Goal: Complete application form: Complete application form

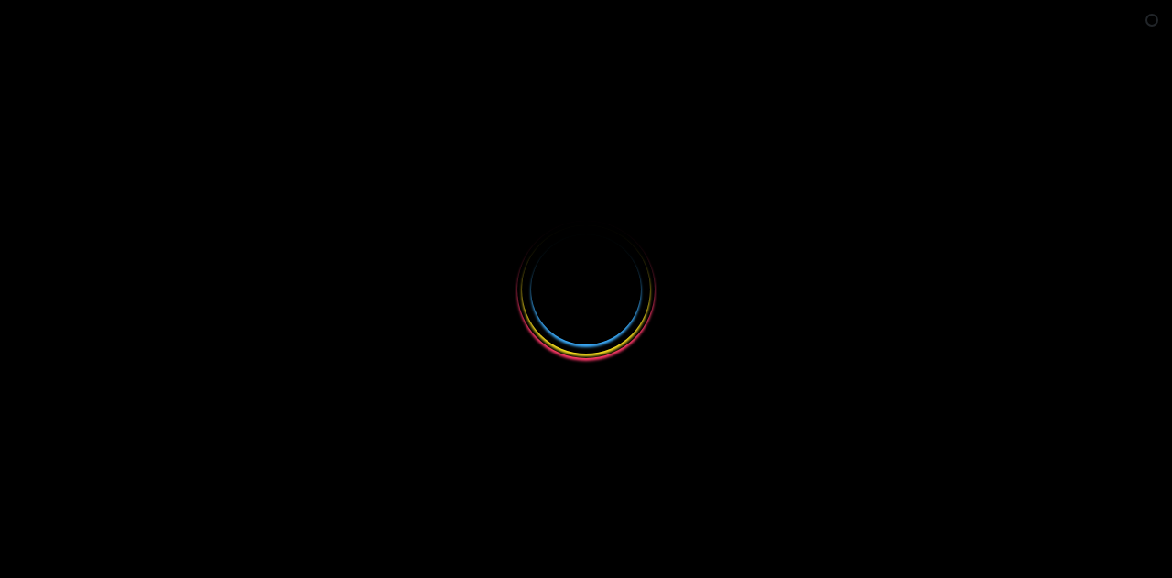
select select
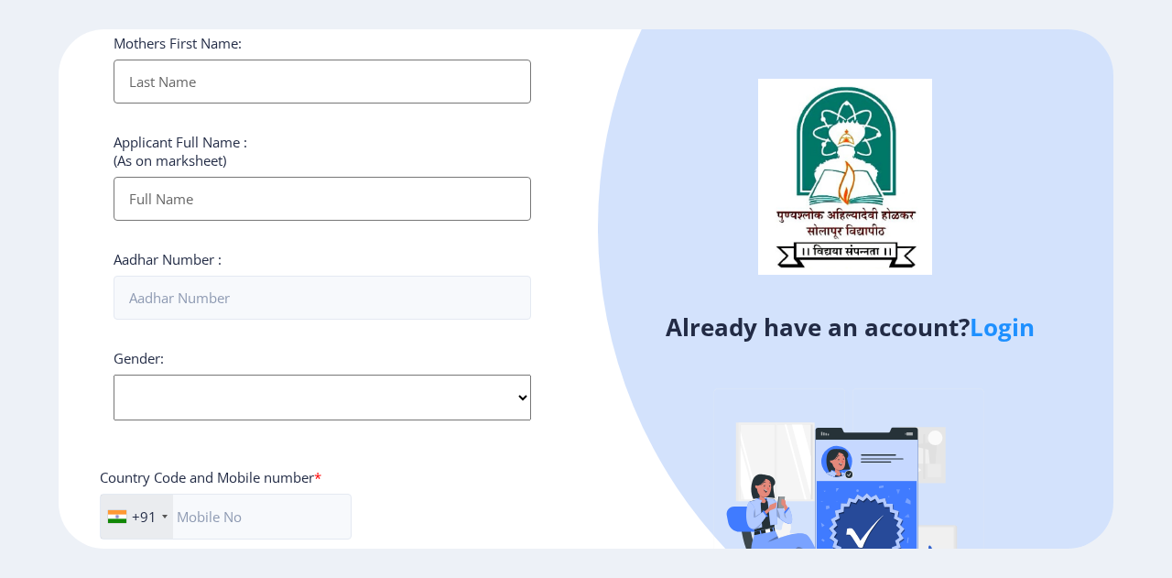
scroll to position [641, 0]
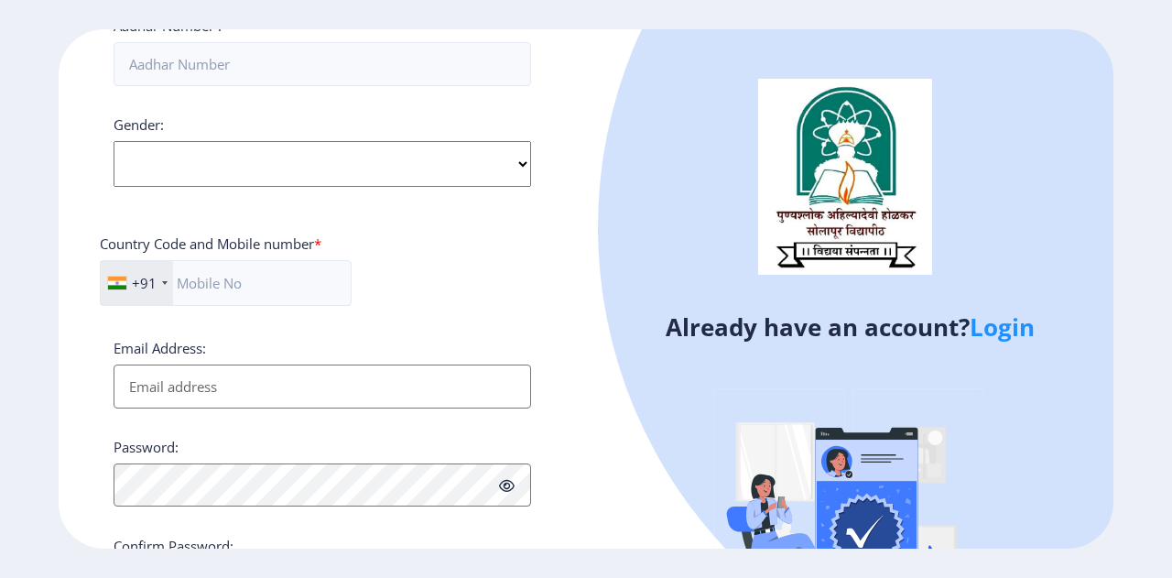
click at [1034, 329] on link "Login" at bounding box center [1002, 326] width 65 height 33
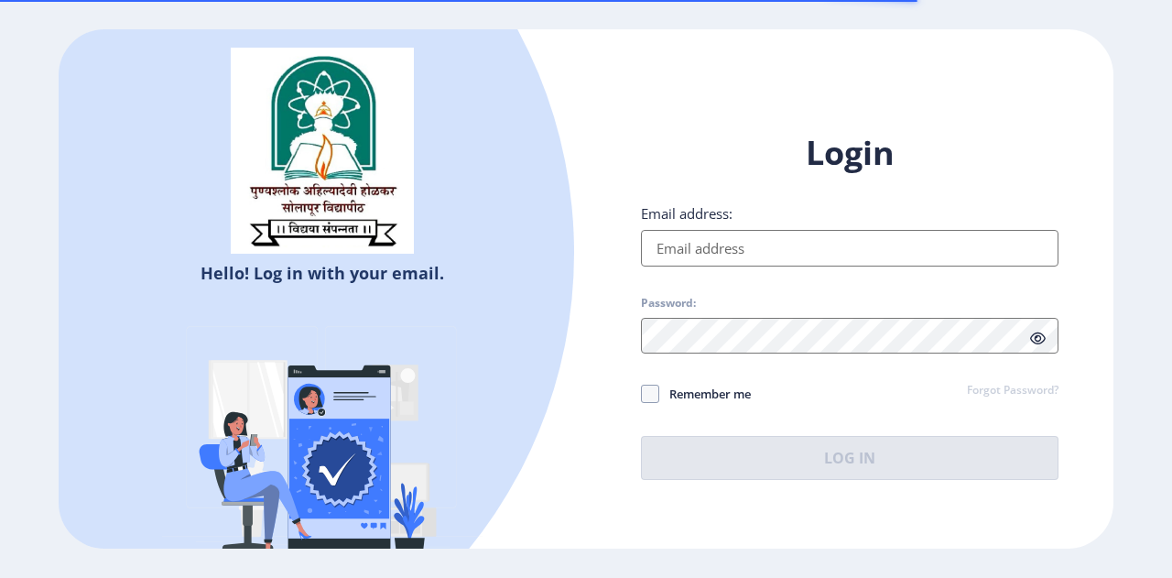
click at [729, 238] on input "Email address:" at bounding box center [850, 248] width 418 height 37
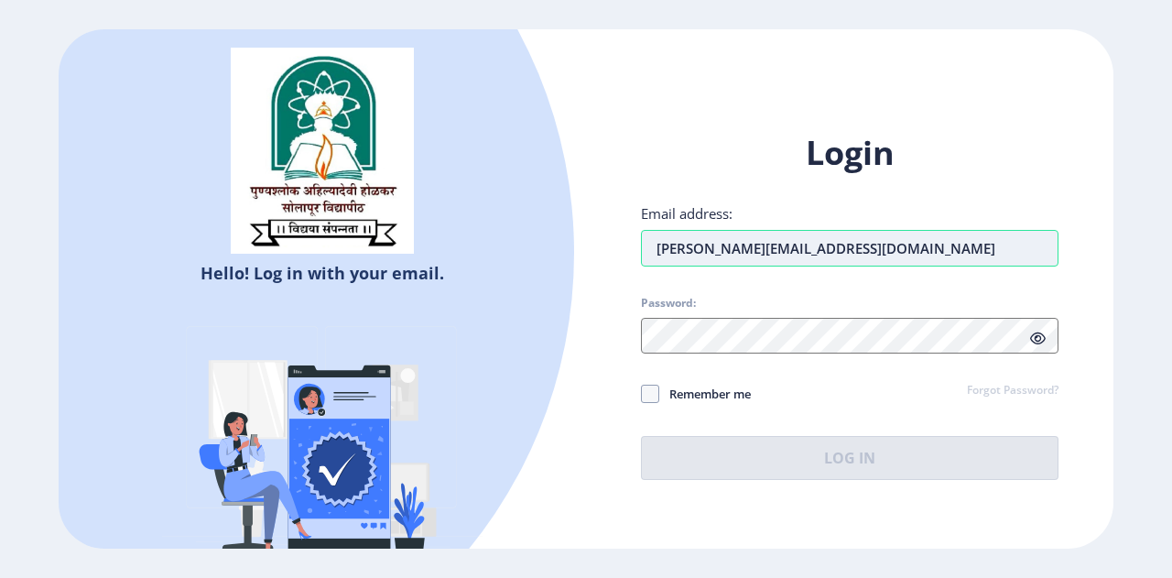
type input "[PERSON_NAME][EMAIL_ADDRESS][DOMAIN_NAME]"
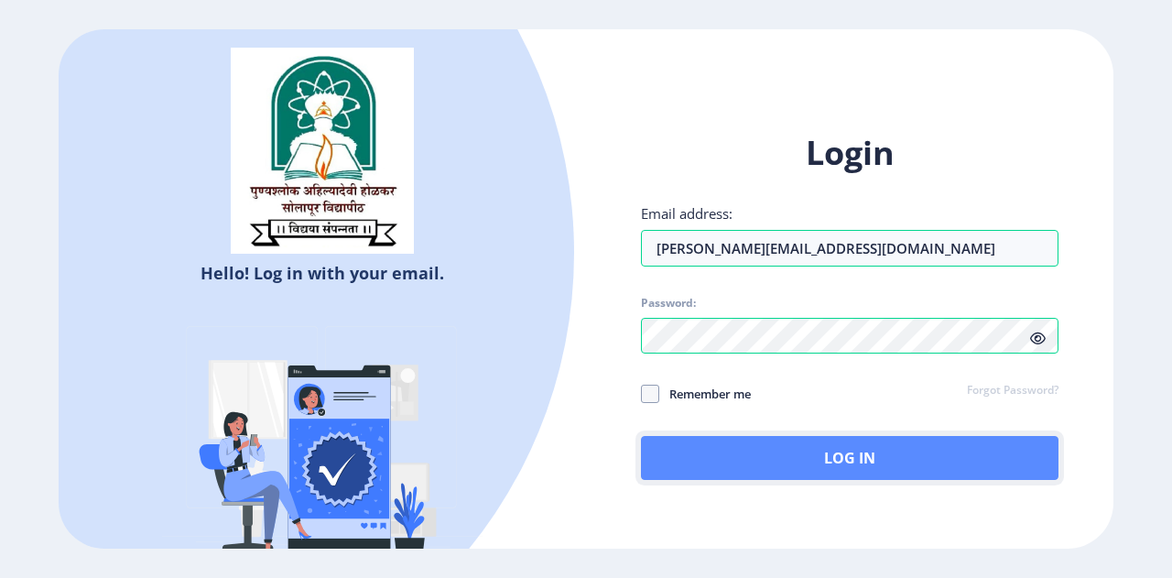
click at [779, 457] on button "Log In" at bounding box center [850, 458] width 418 height 44
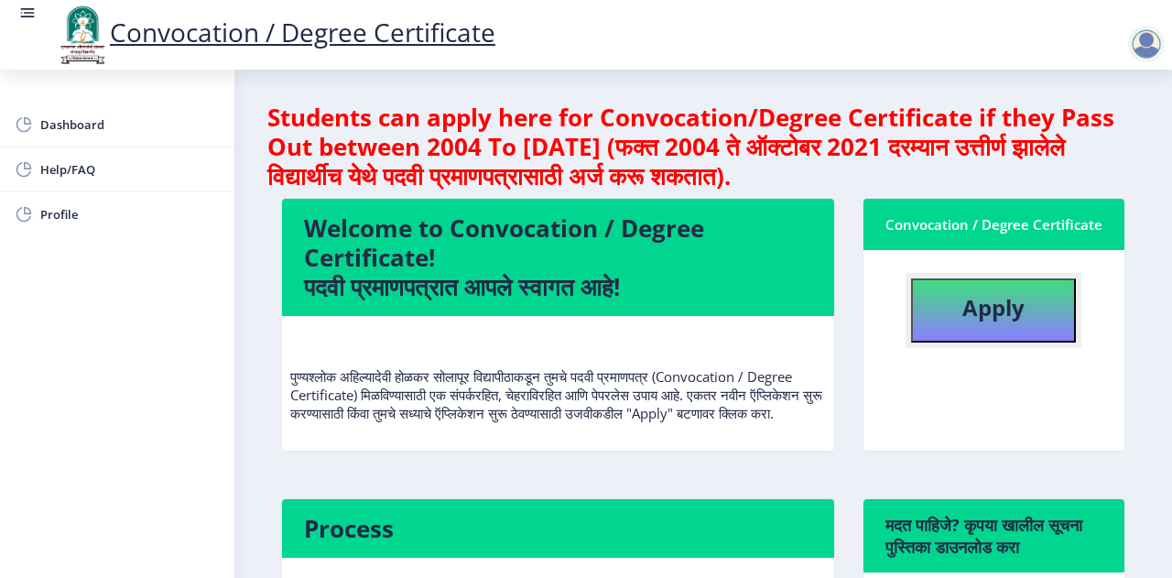
click at [992, 314] on b "Apply" at bounding box center [993, 307] width 62 height 30
select select
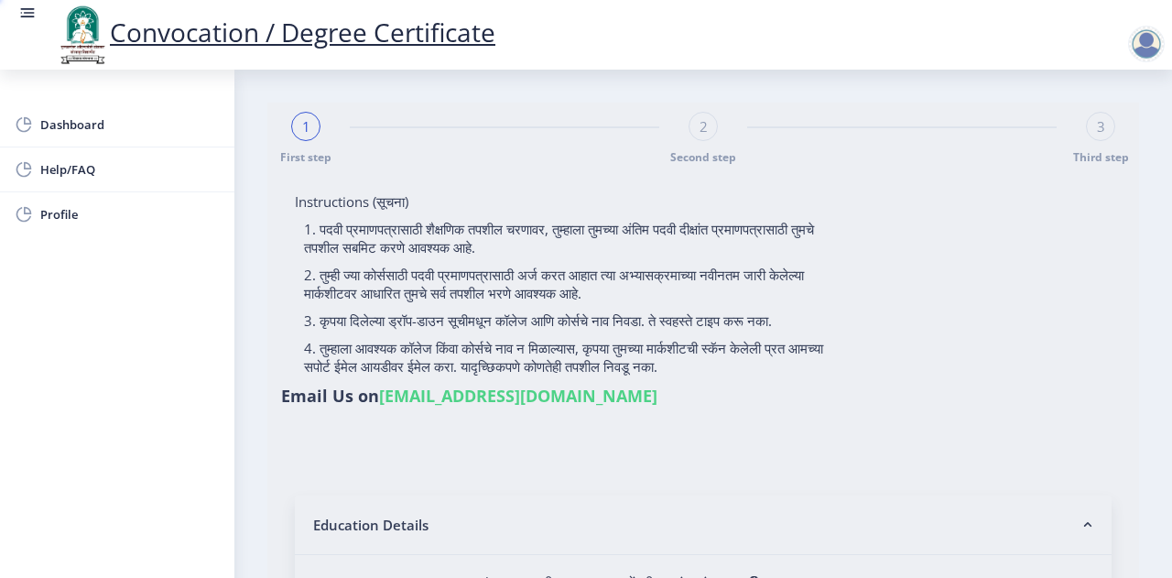
type input "[PERSON_NAME]"
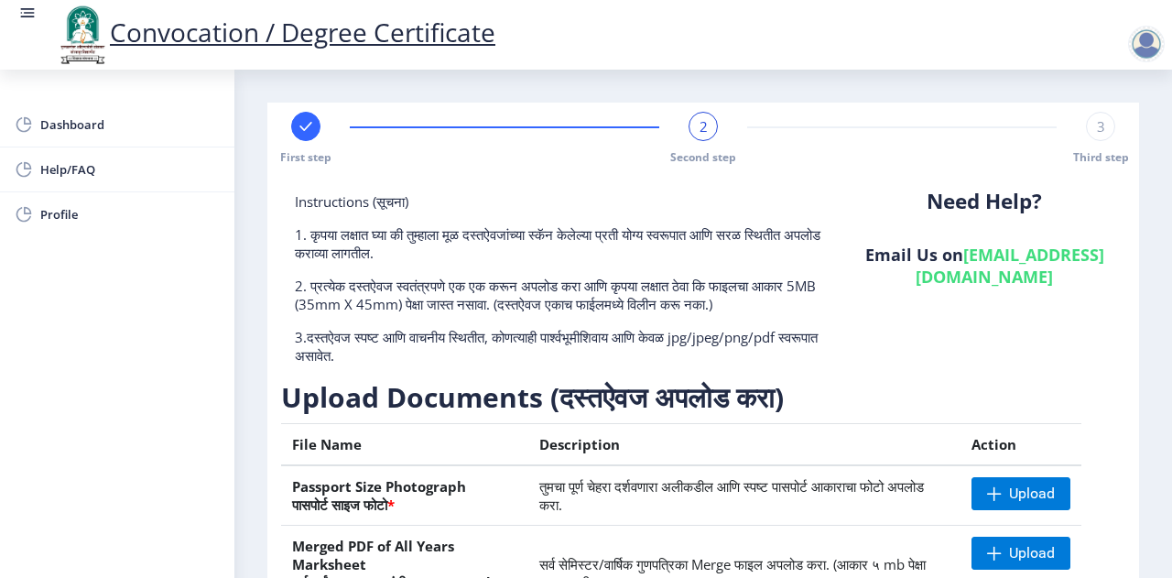
click at [689, 129] on div "2" at bounding box center [703, 126] width 29 height 29
click at [696, 129] on div "2" at bounding box center [703, 126] width 29 height 29
click at [82, 123] on span "Dashboard" at bounding box center [129, 125] width 179 height 22
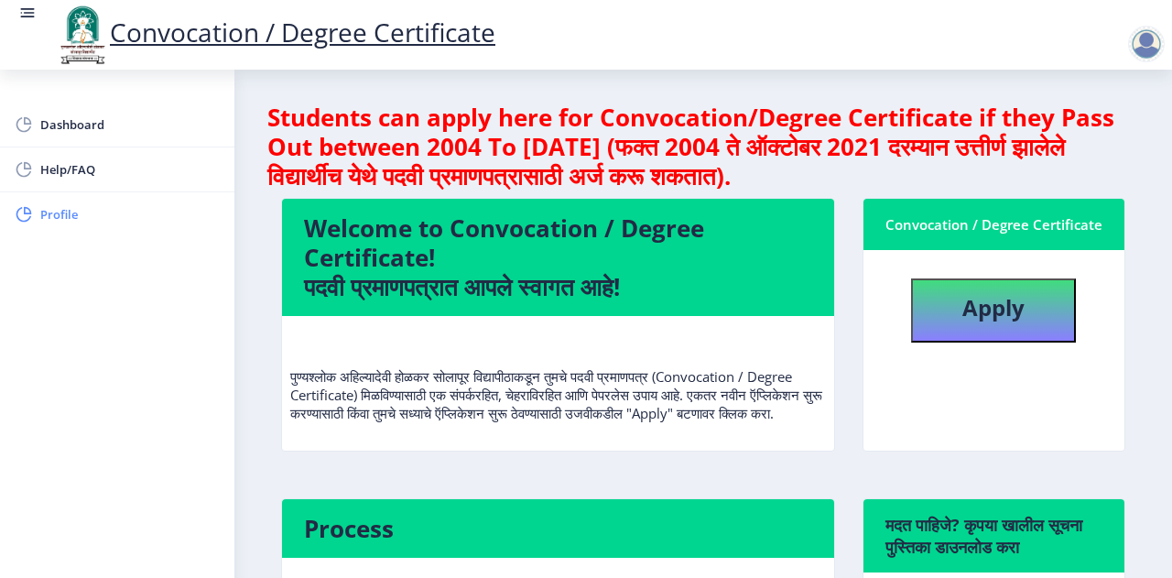
click at [53, 218] on span "Profile" at bounding box center [129, 214] width 179 height 22
select select
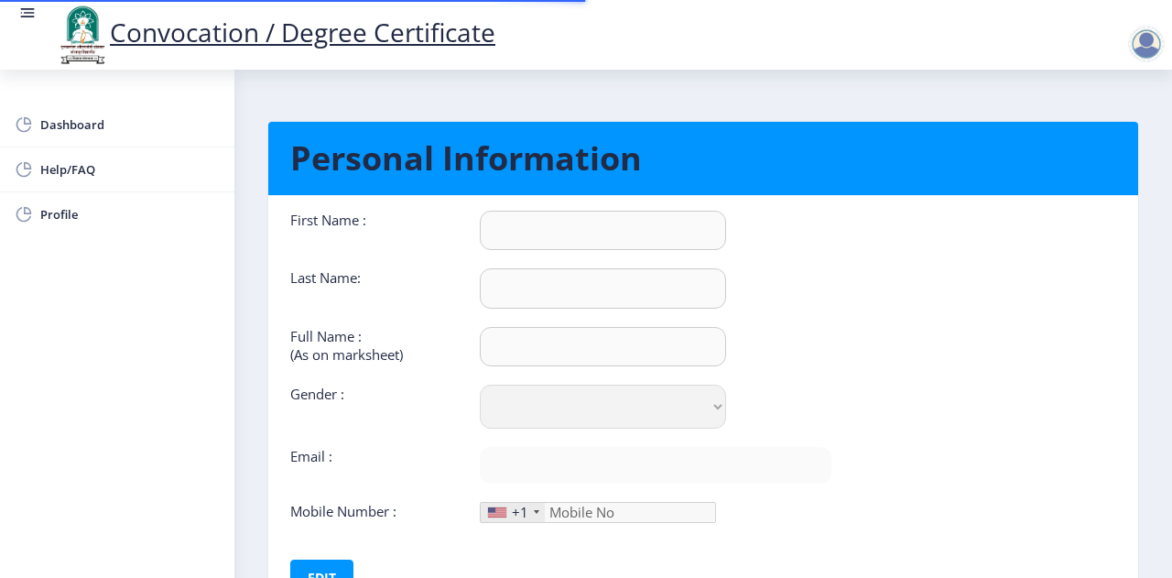
type input "[PERSON_NAME]"
type input "Deshmukh"
select select "[DEMOGRAPHIC_DATA]"
type input "[PERSON_NAME][EMAIL_ADDRESS][DOMAIN_NAME]"
type input "8412995199"
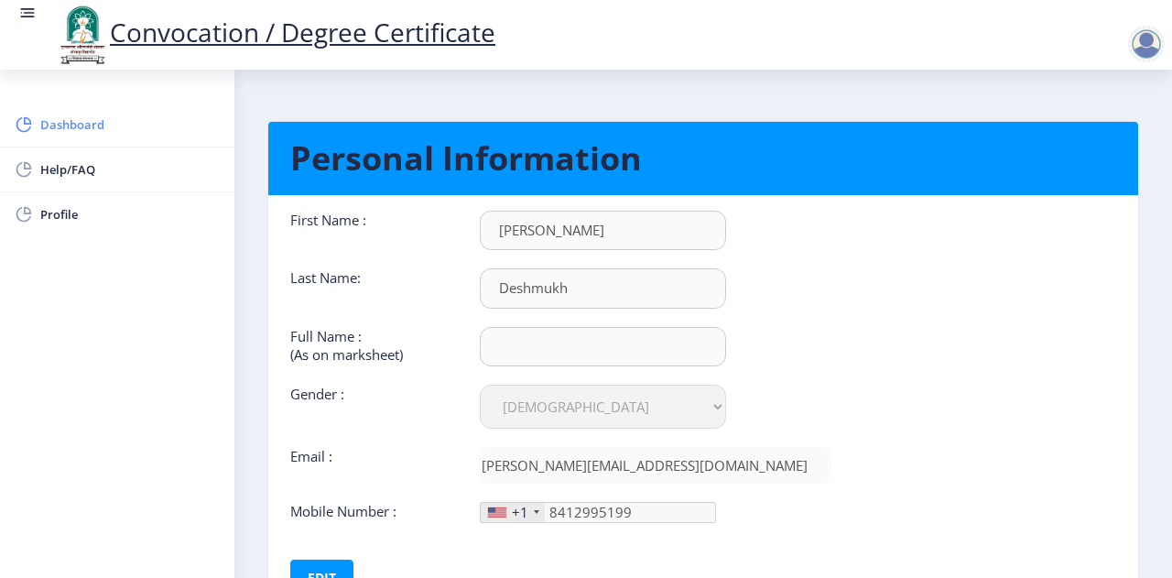
click at [66, 125] on span "Dashboard" at bounding box center [129, 125] width 179 height 22
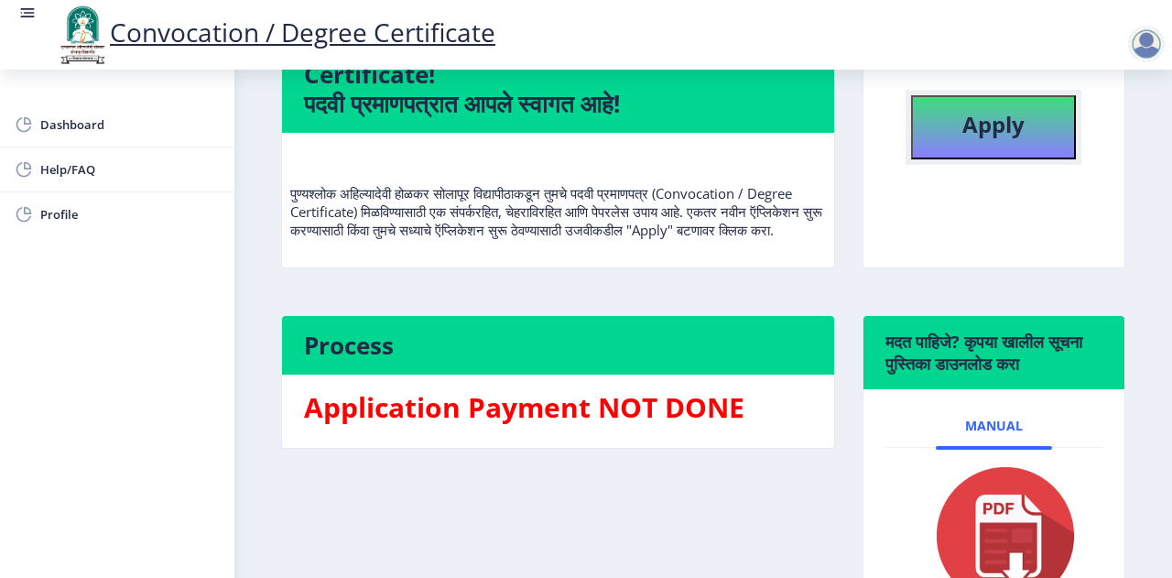
click at [1001, 129] on b "Apply" at bounding box center [993, 124] width 62 height 30
select select
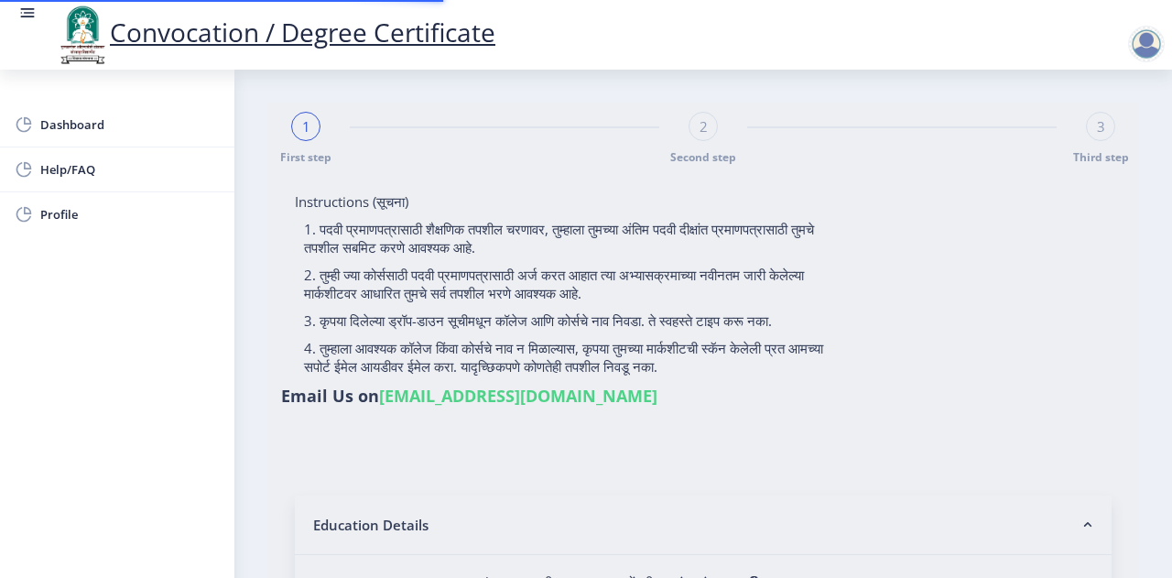
type input "[PERSON_NAME]"
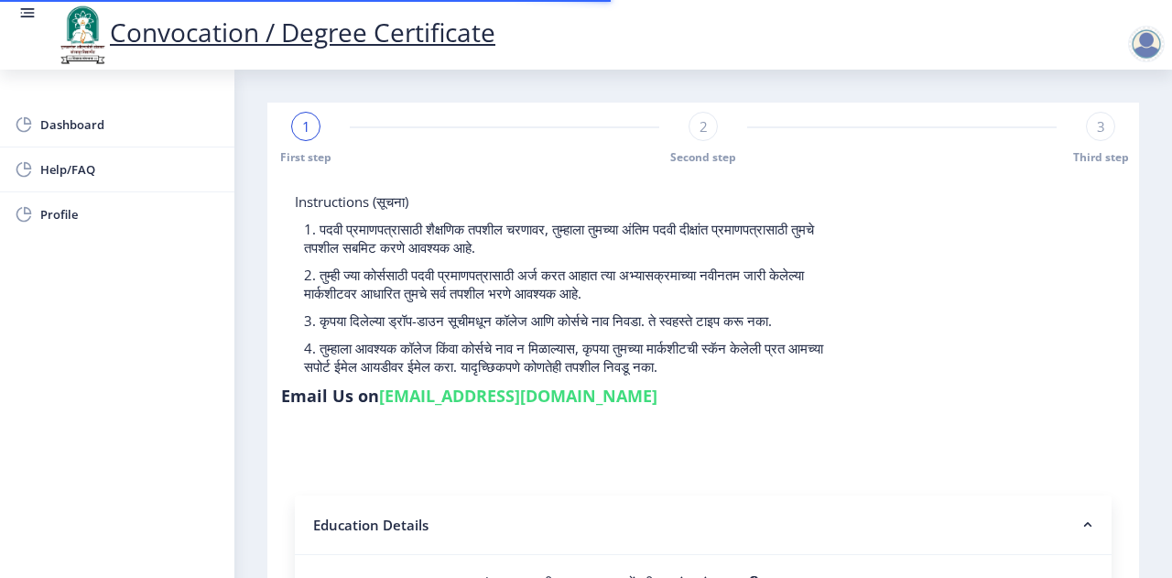
type input "1000002614"
select select "Regular"
select select "2013"
select select "May"
select select "HIGHER SECOND CLASS"
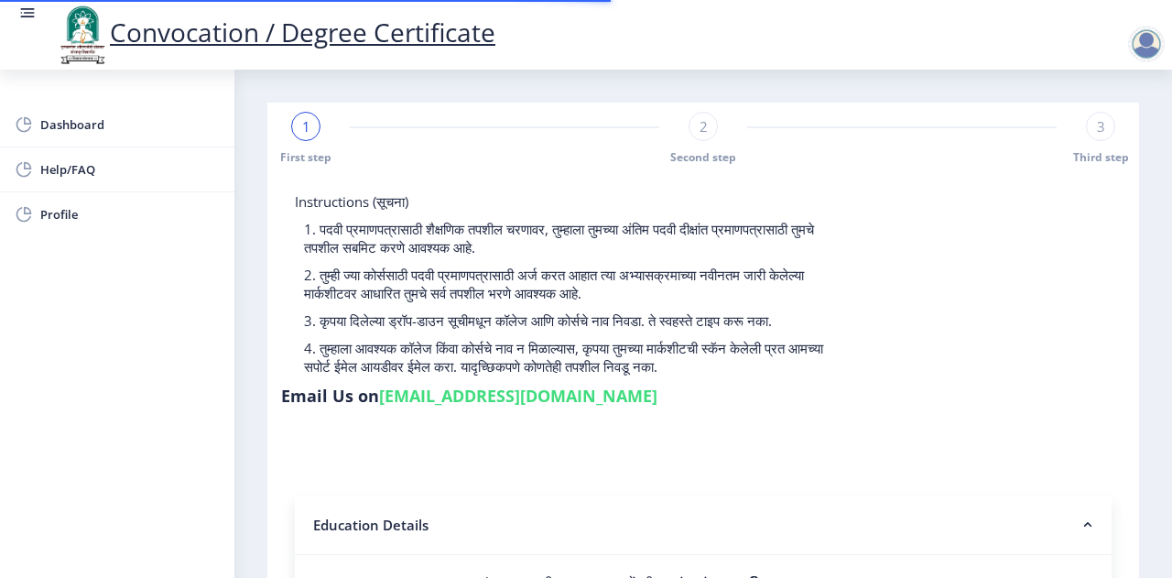
type input "3103"
type input "[PERSON_NAME] [PERSON_NAME]"
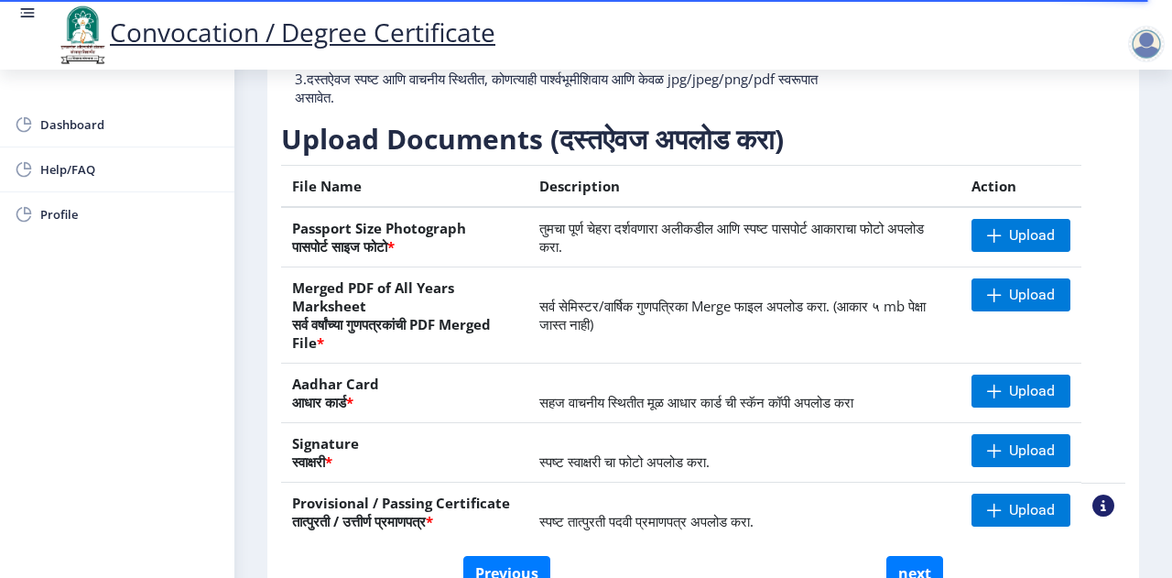
scroll to position [275, 0]
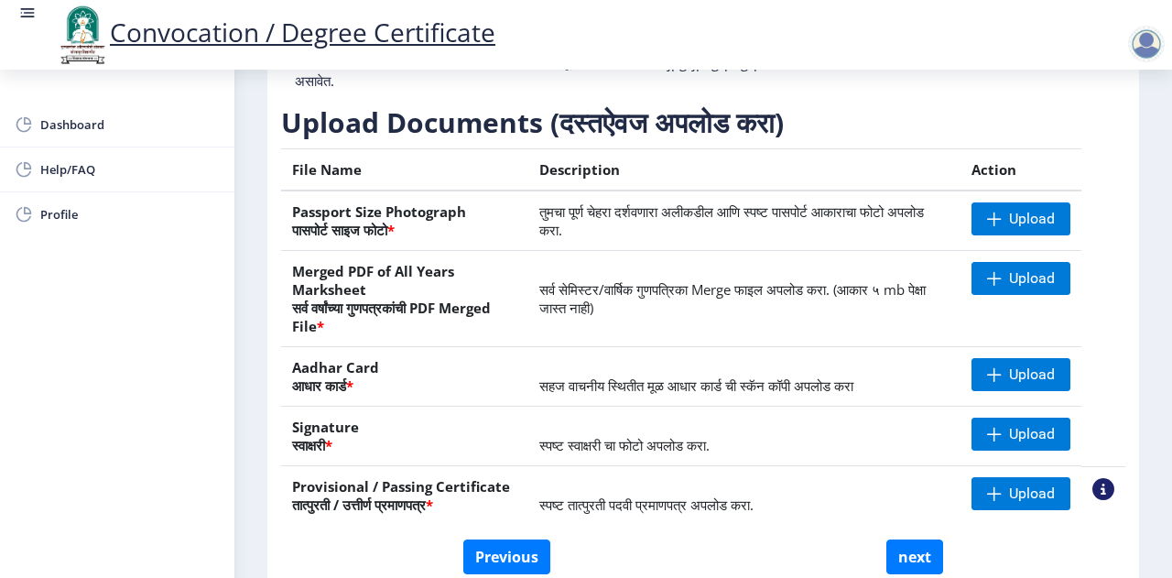
click at [307, 489] on th "Provisional / Passing Certificate तात्पुरती / उत्तीर्ण प्रमाणपत्र *" at bounding box center [404, 496] width 247 height 60
copy th "Provisional"
click at [1011, 226] on span "Upload" at bounding box center [1032, 219] width 46 height 18
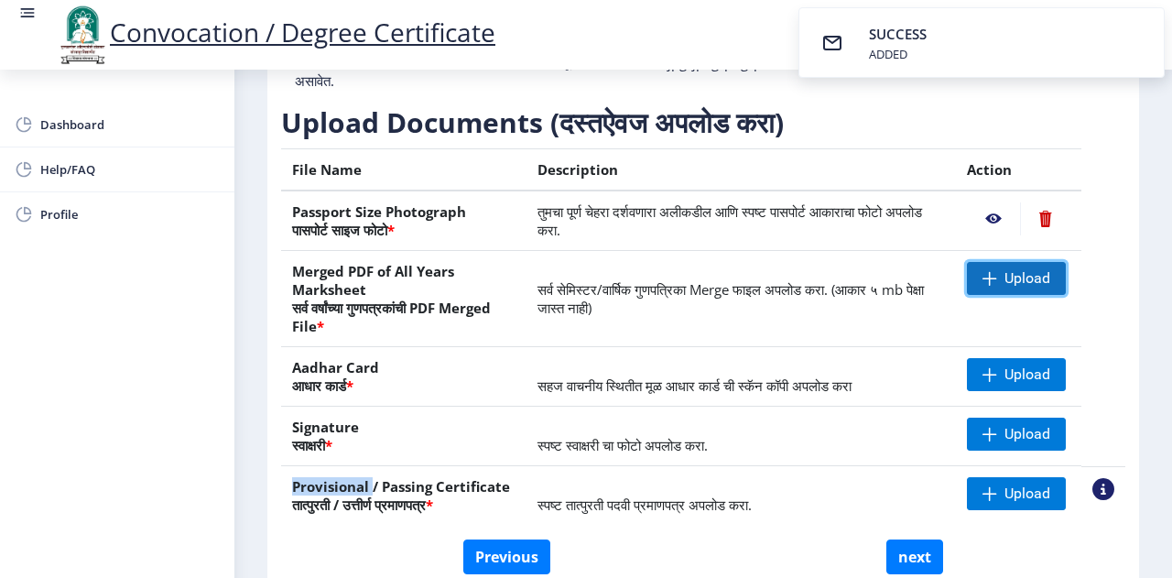
click at [992, 271] on span at bounding box center [990, 278] width 15 height 15
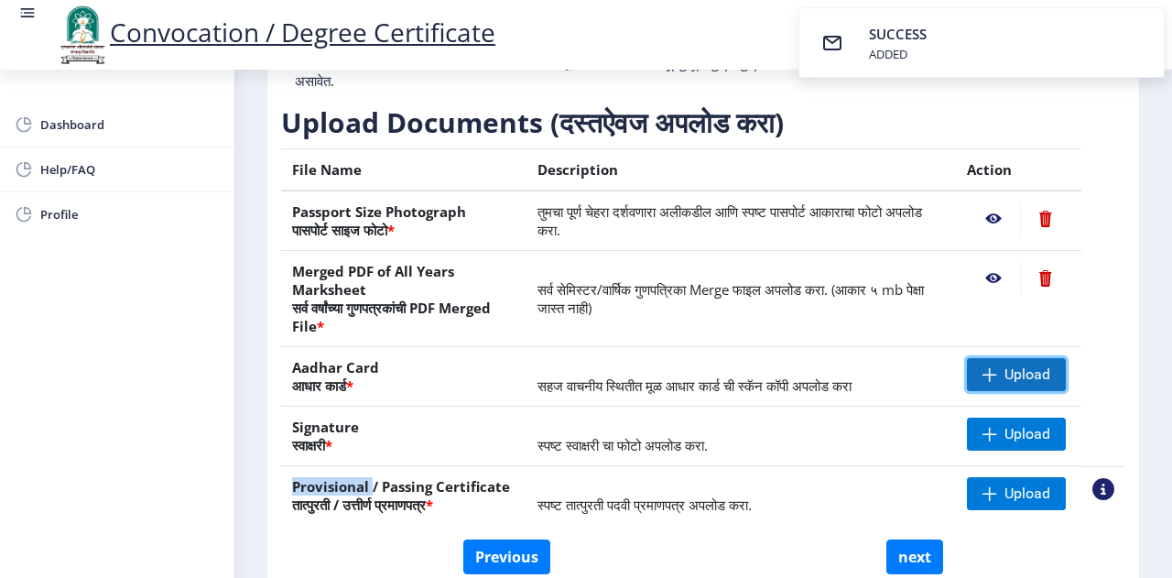
click at [1027, 379] on span "Upload" at bounding box center [1028, 374] width 46 height 18
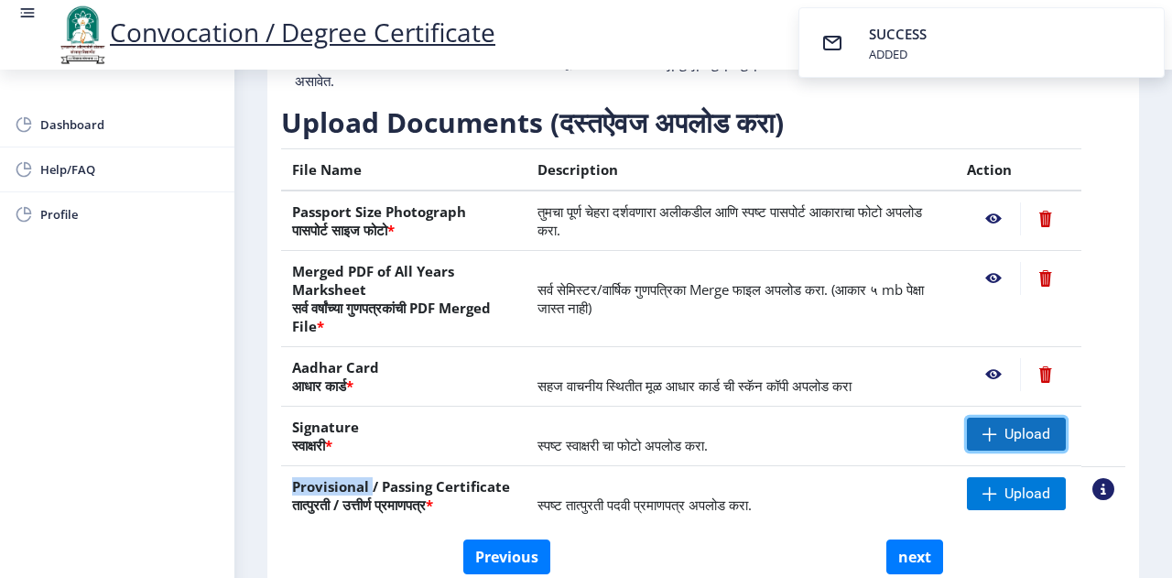
click at [985, 429] on span at bounding box center [990, 434] width 15 height 15
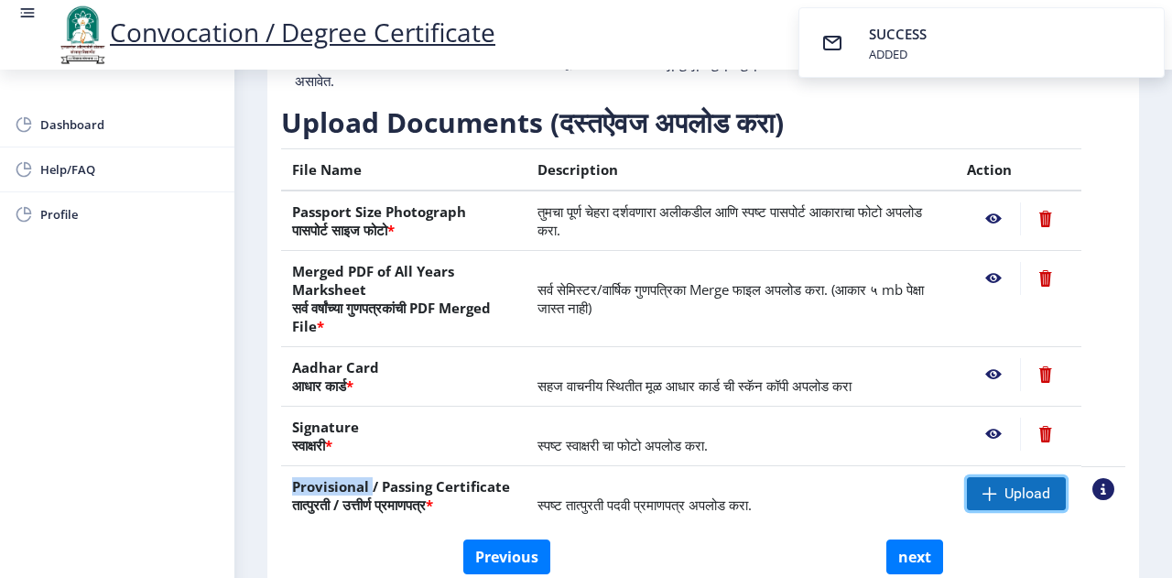
click at [1015, 486] on span "Upload" at bounding box center [1028, 493] width 46 height 18
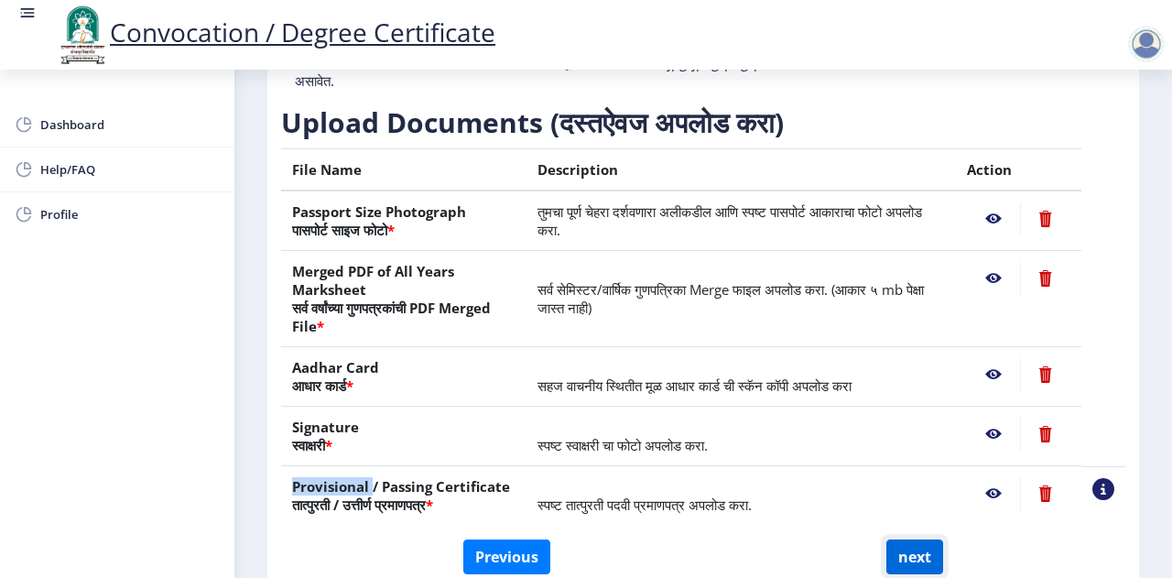
click at [929, 548] on button "next" at bounding box center [914, 556] width 57 height 35
select select
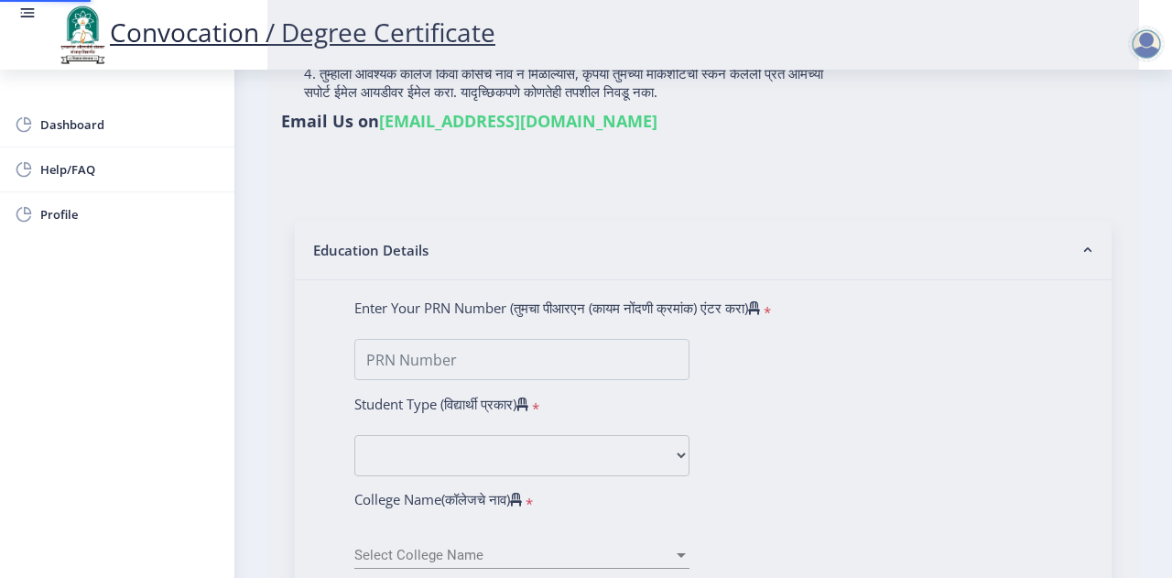
scroll to position [0, 0]
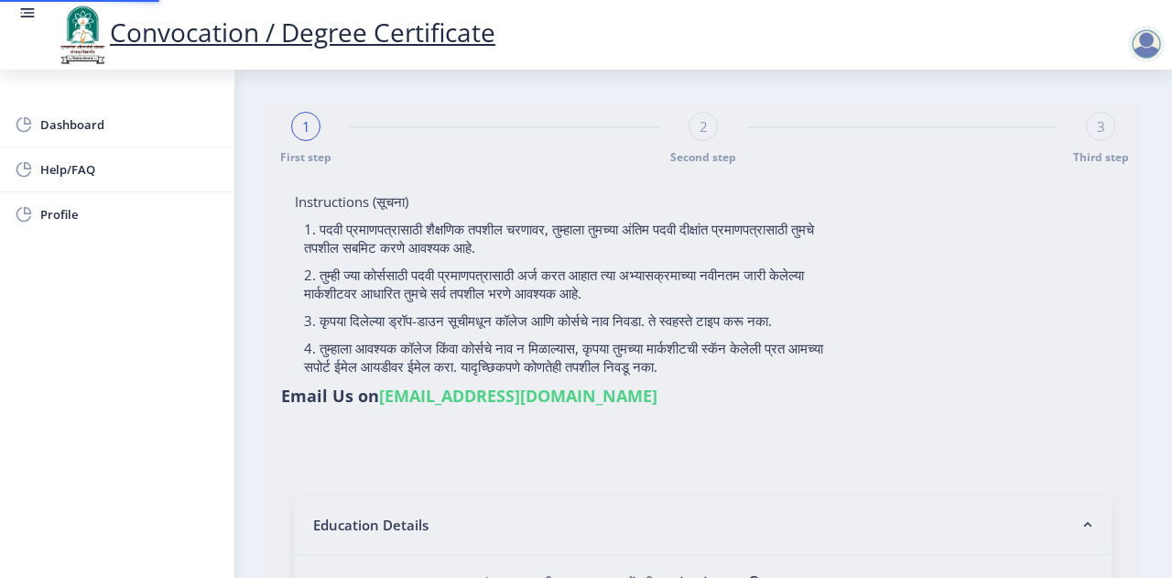
select select
type input "[PERSON_NAME]"
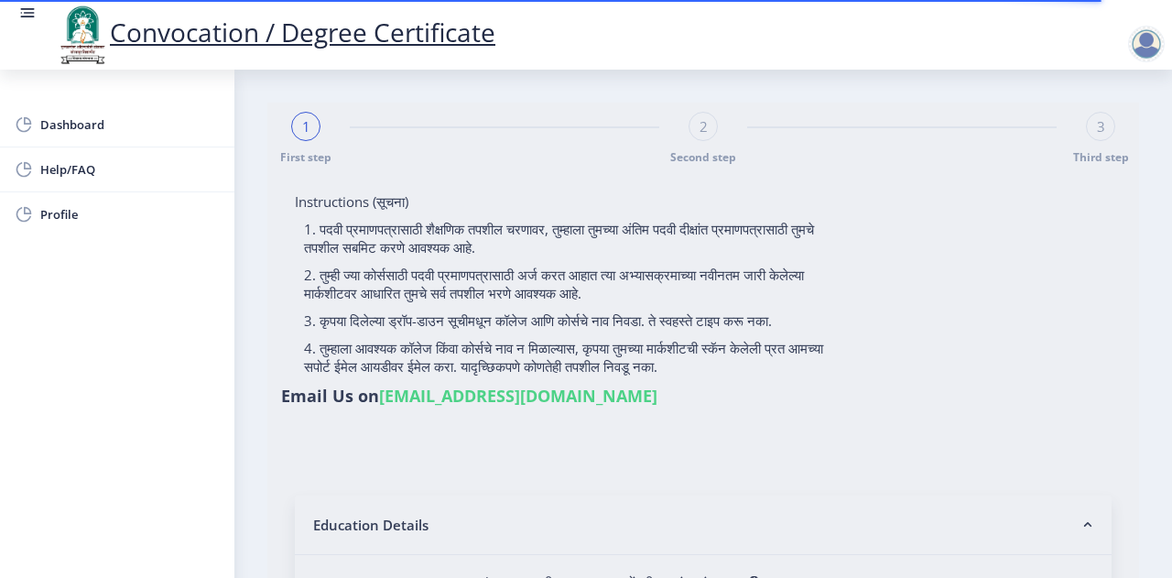
type input "1000002614"
select select "Regular"
select select "2013"
select select "May"
select select "HIGHER SECOND CLASS"
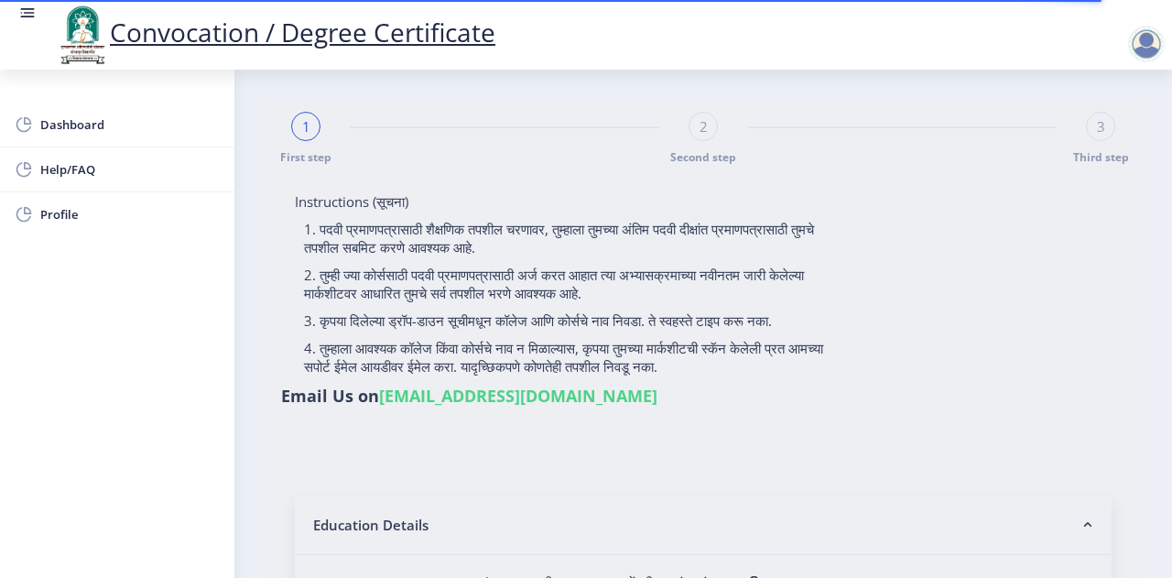
type input "3103"
type input "[PERSON_NAME] [PERSON_NAME]"
select select "Commerce Faculty"
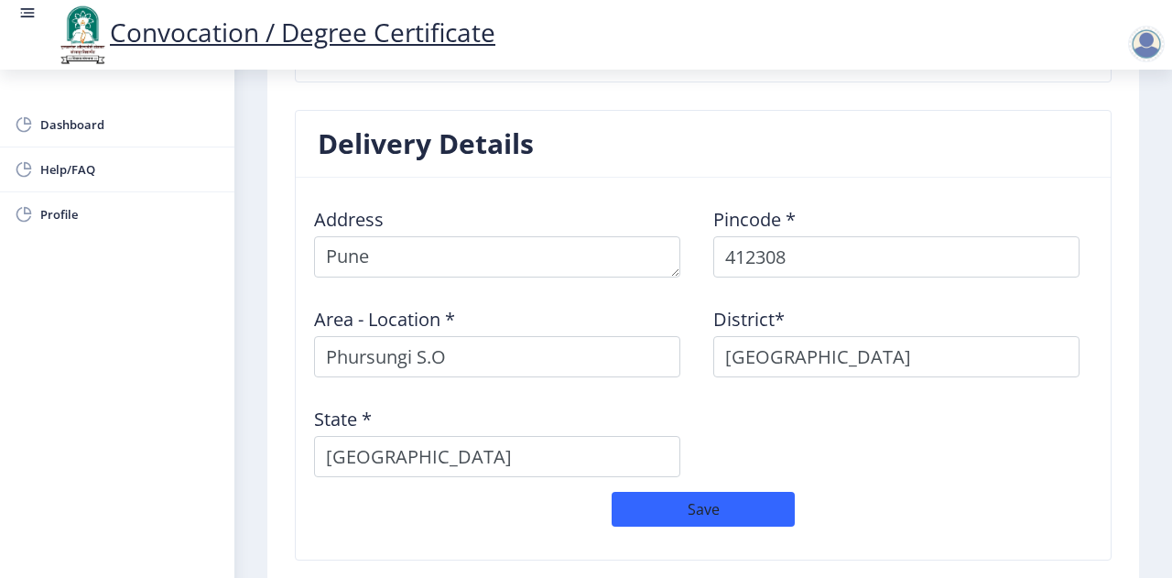
scroll to position [1465, 0]
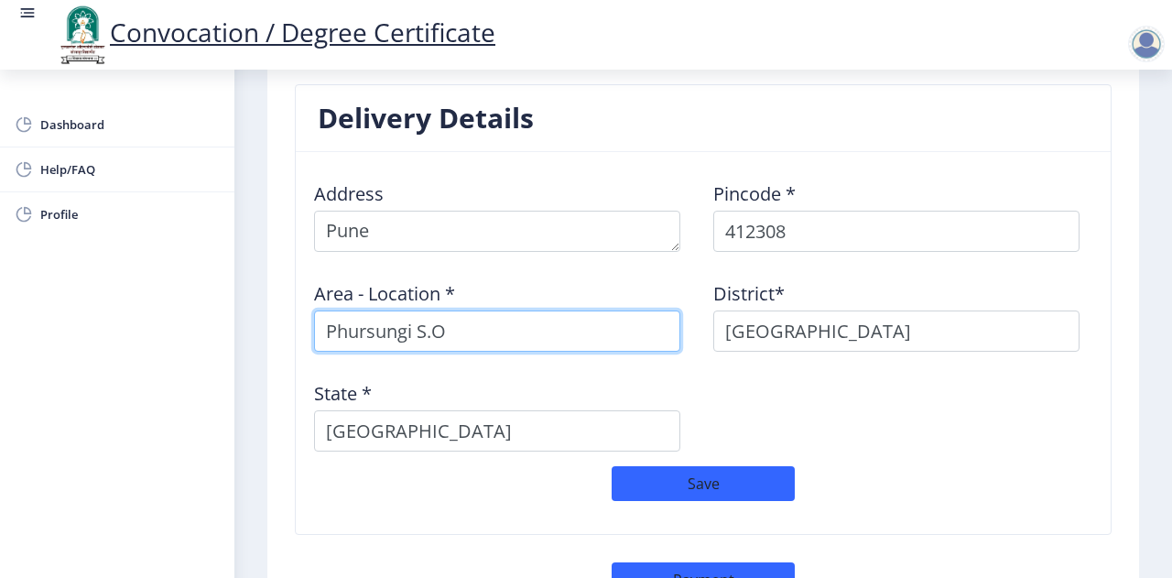
click at [457, 325] on input "Phursungi S.O" at bounding box center [497, 330] width 366 height 41
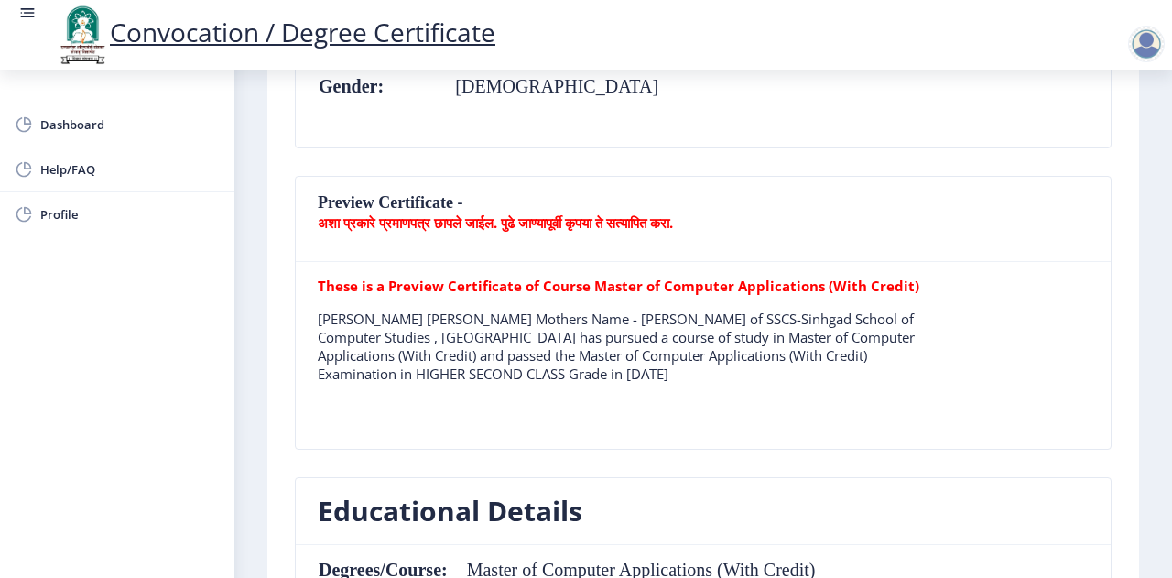
scroll to position [0, 0]
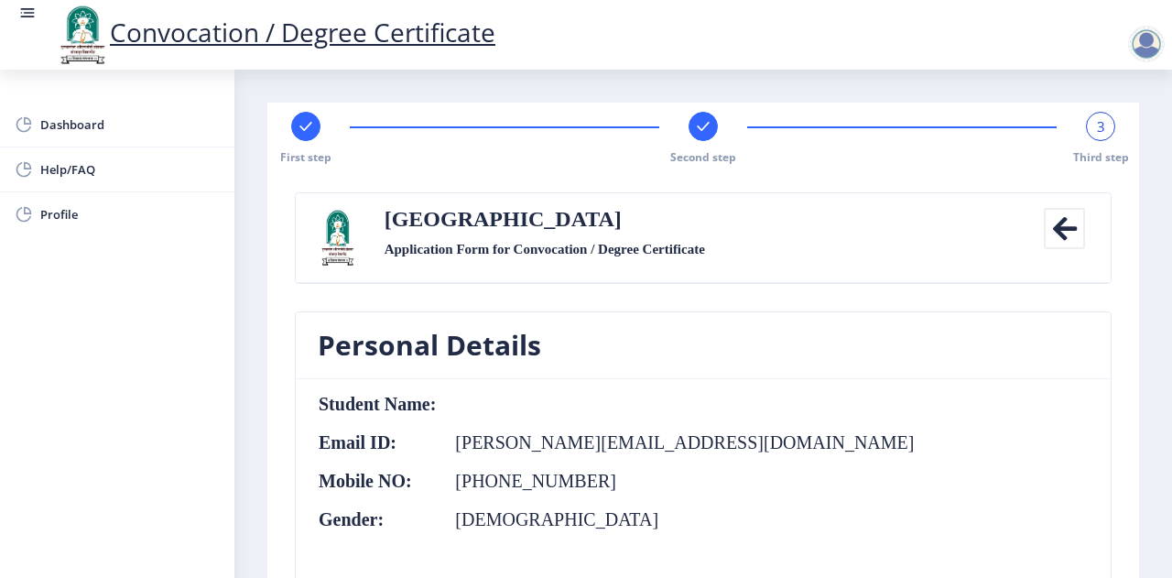
click at [1051, 230] on icon at bounding box center [1064, 228] width 41 height 41
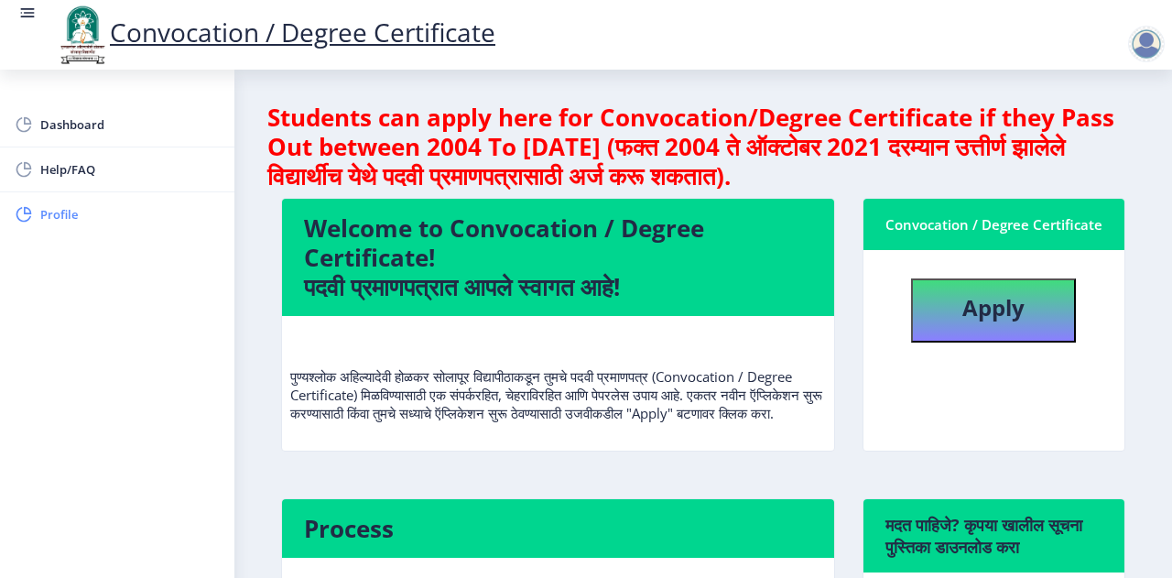
click at [78, 214] on span "Profile" at bounding box center [129, 214] width 179 height 22
select select
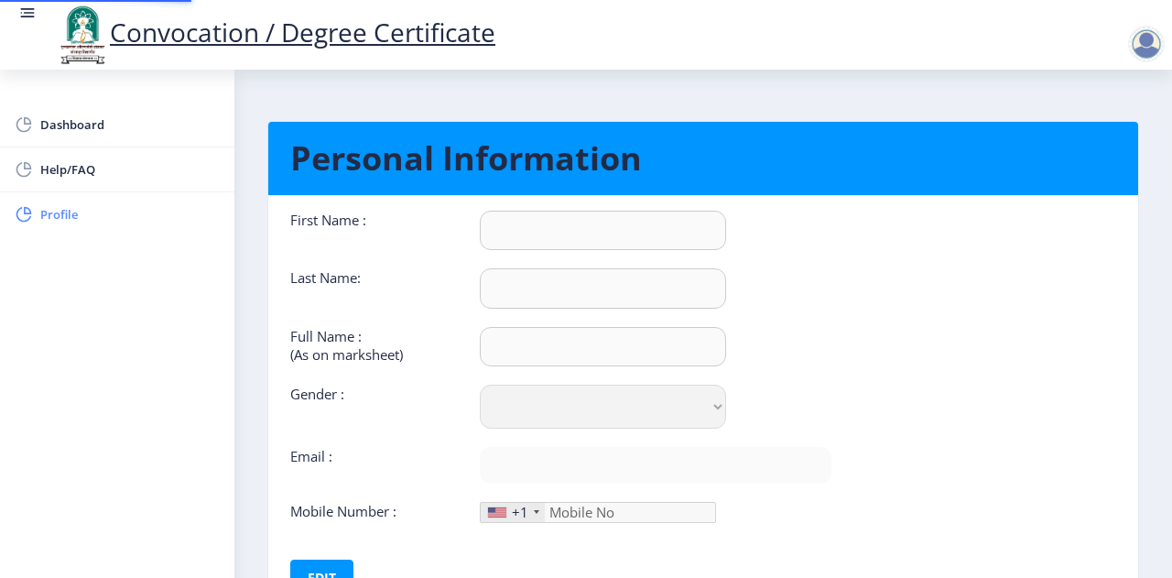
type input "[PERSON_NAME]"
type input "Deshmukh"
select select "[DEMOGRAPHIC_DATA]"
type input "[PERSON_NAME][EMAIL_ADDRESS][DOMAIN_NAME]"
type input "8412995199"
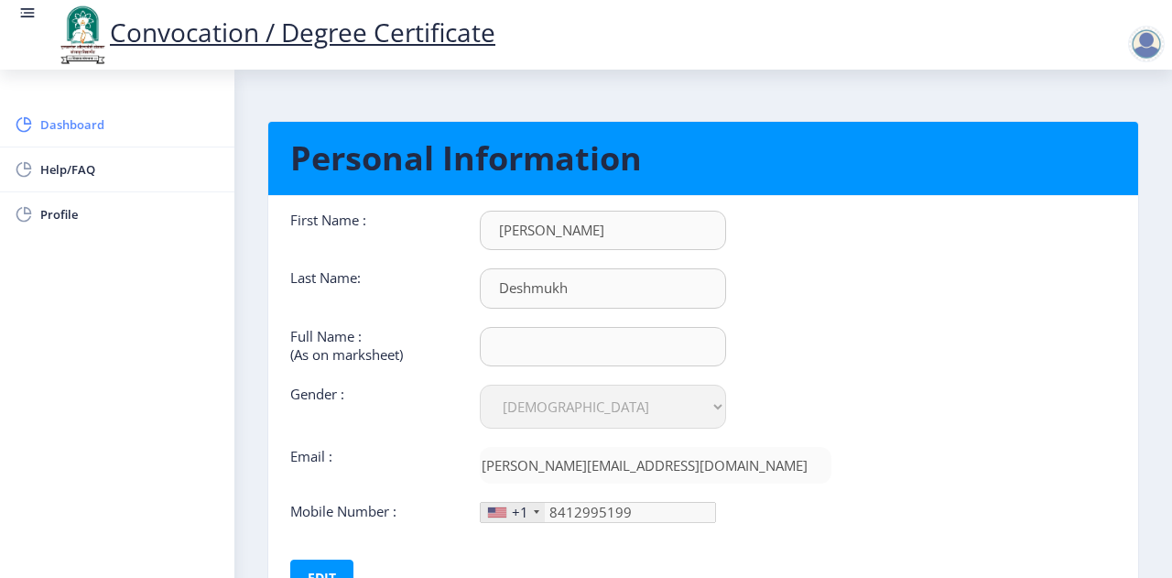
click at [63, 128] on span "Dashboard" at bounding box center [129, 125] width 179 height 22
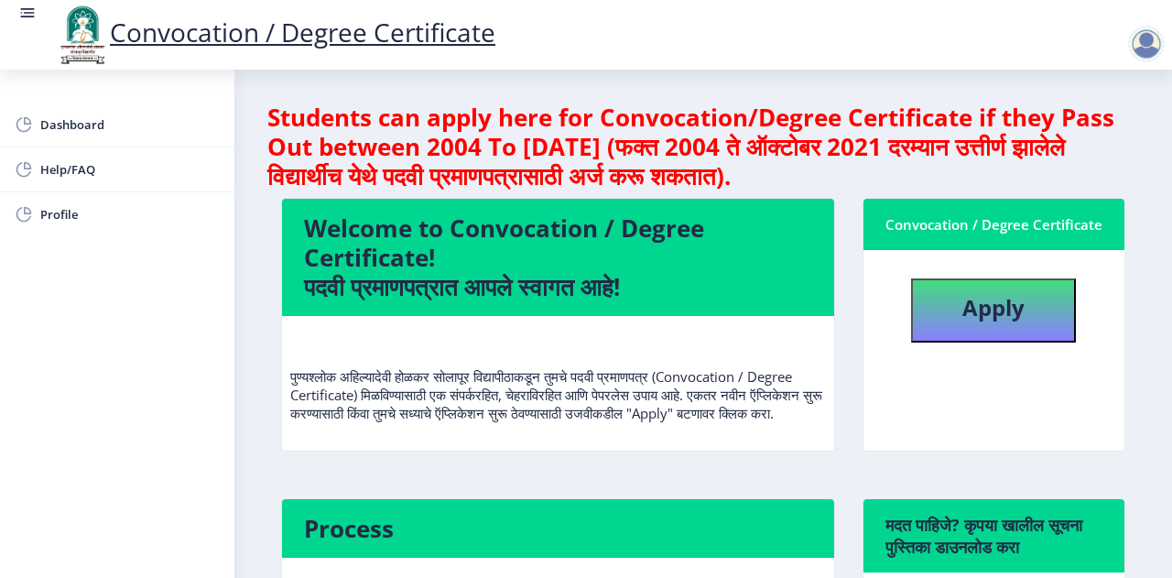
click at [1028, 223] on div "Convocation / Degree Certificate" at bounding box center [994, 224] width 217 height 22
click at [1143, 41] on div at bounding box center [1146, 44] width 37 height 37
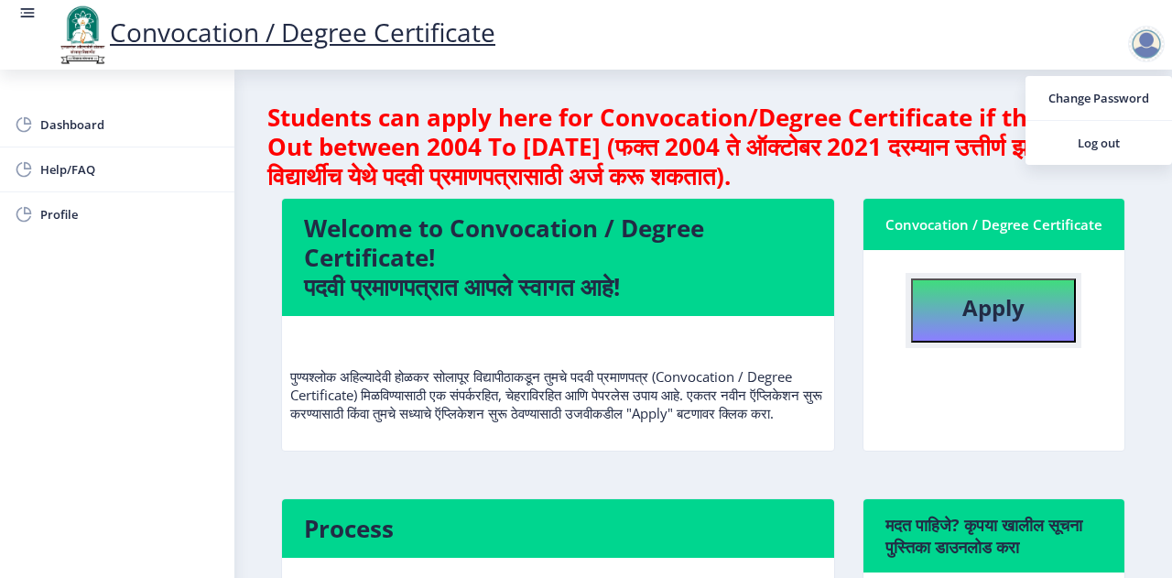
click at [940, 307] on button "Apply" at bounding box center [993, 310] width 165 height 64
select select
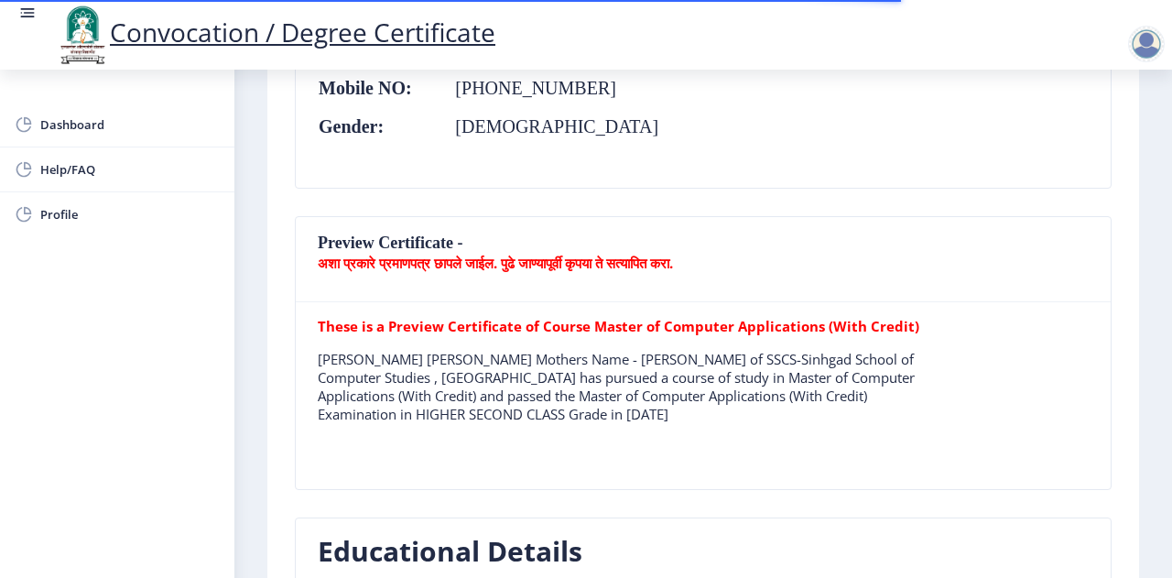
scroll to position [458, 0]
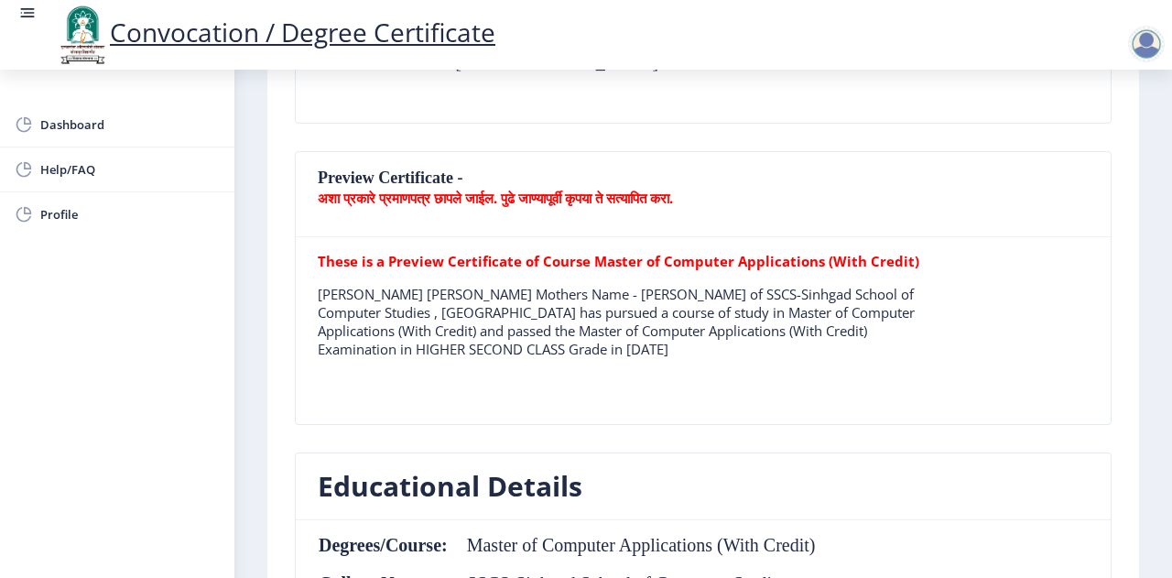
click at [22, 20] on rect at bounding box center [27, 13] width 18 height 18
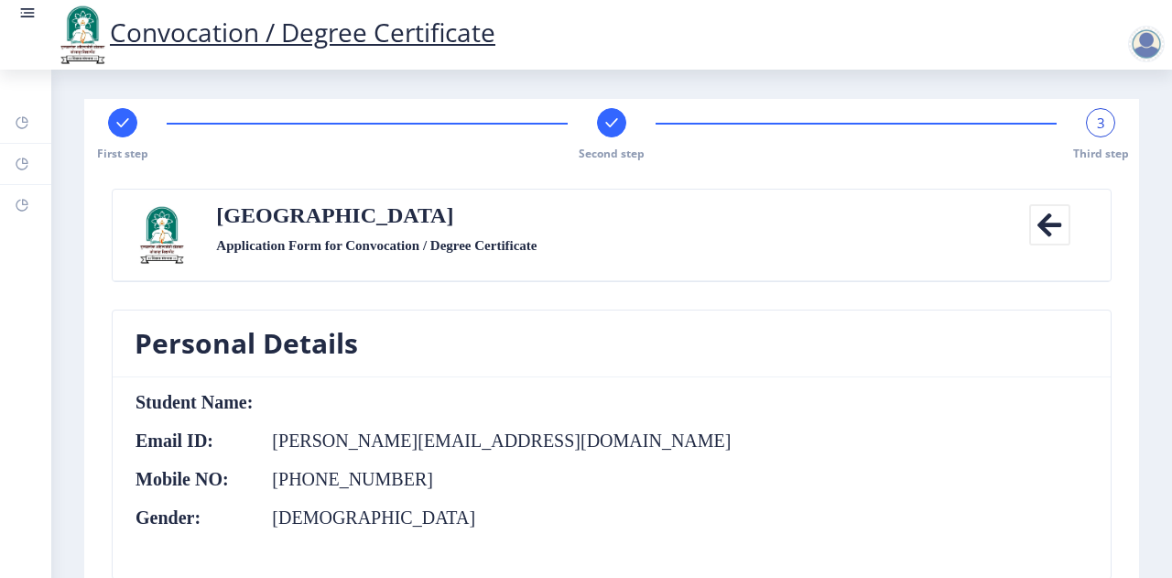
scroll to position [0, 0]
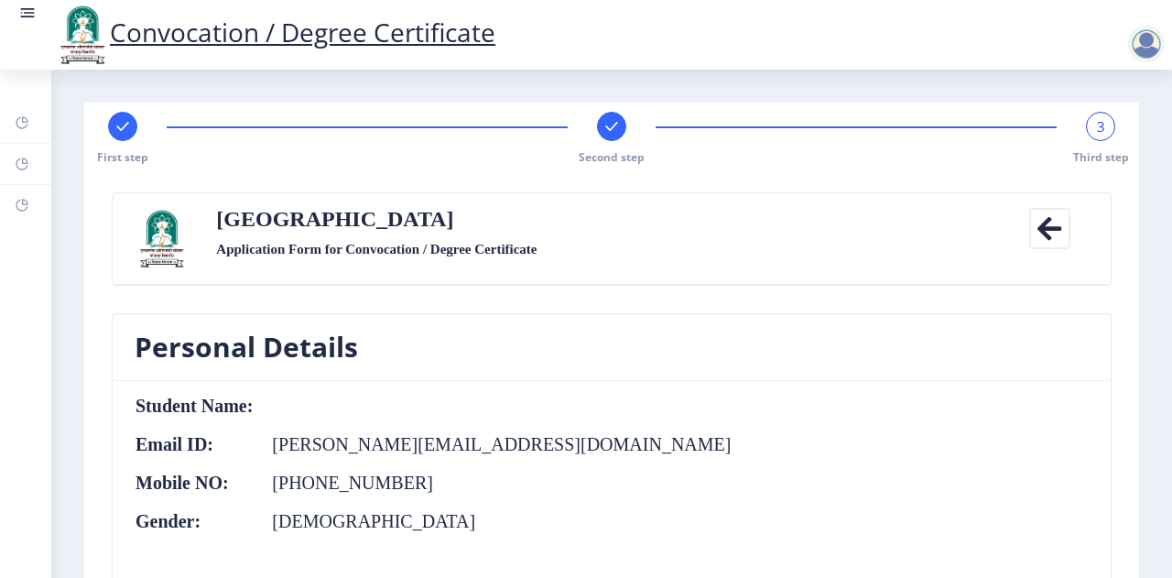
click at [30, 10] on rect at bounding box center [27, 13] width 18 height 18
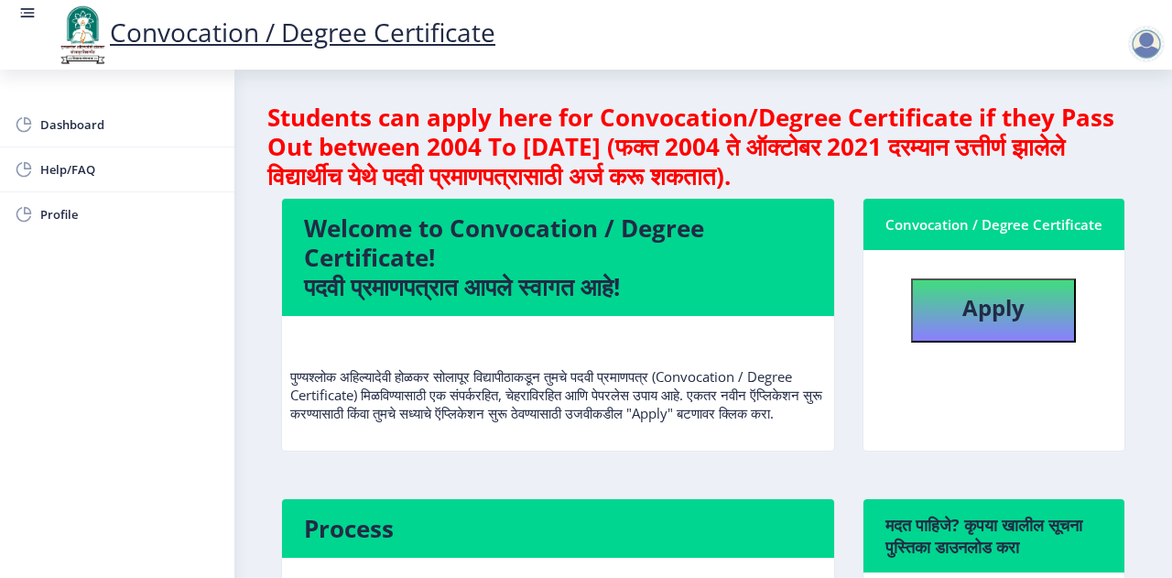
select select
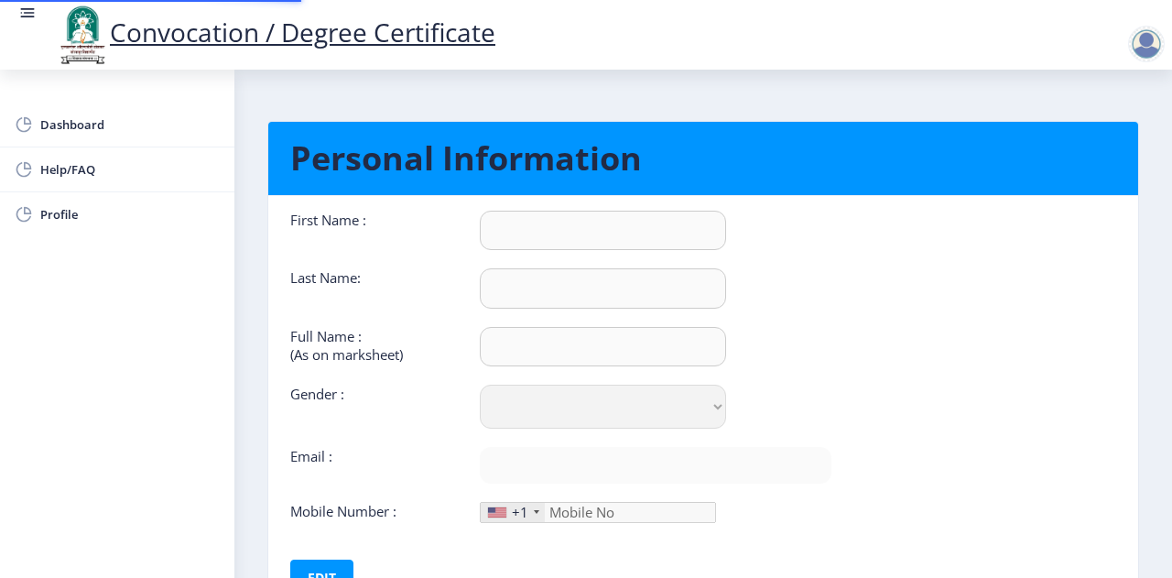
type input "[PERSON_NAME]"
type input "Deshmukh"
select select "[DEMOGRAPHIC_DATA]"
type input "[PERSON_NAME][EMAIL_ADDRESS][DOMAIN_NAME]"
type input "8412995199"
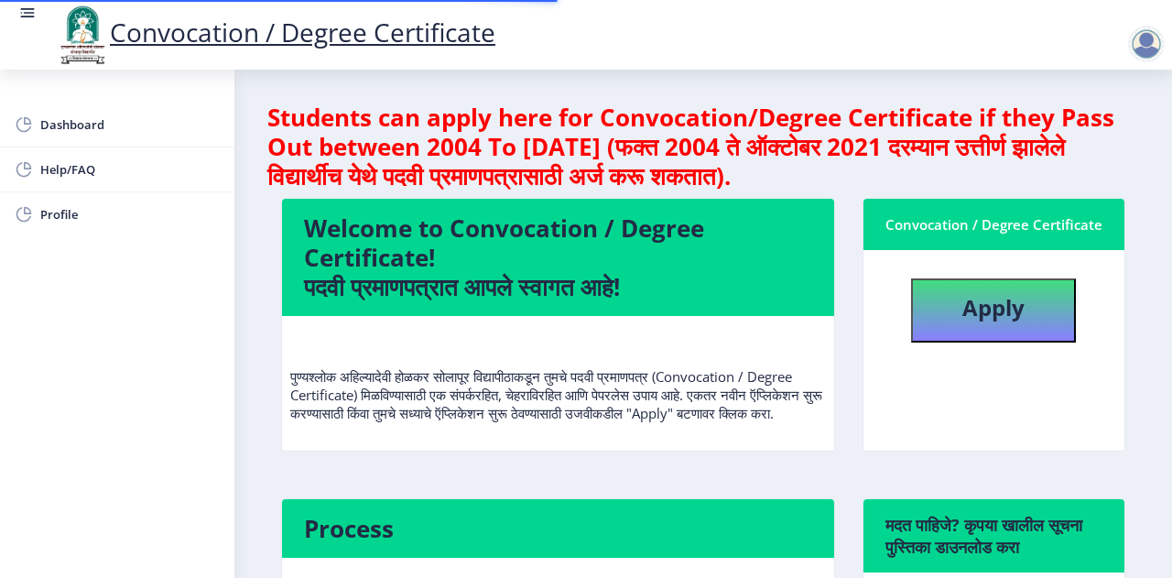
select select
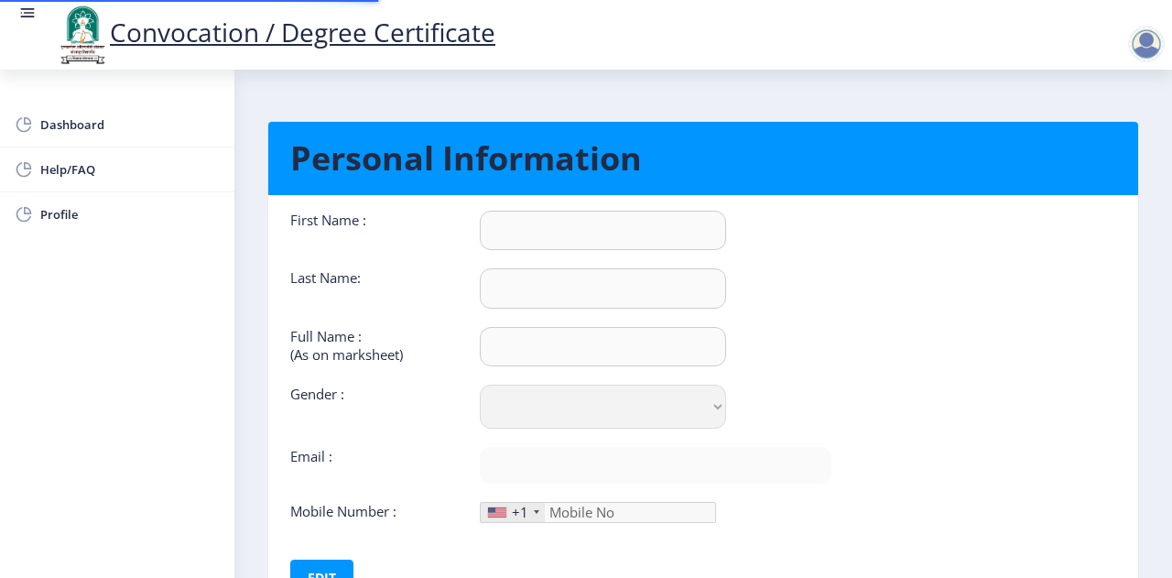
type input "[PERSON_NAME]"
type input "Deshmukh"
select select "[DEMOGRAPHIC_DATA]"
type input "[PERSON_NAME][EMAIL_ADDRESS][DOMAIN_NAME]"
type input "8412995199"
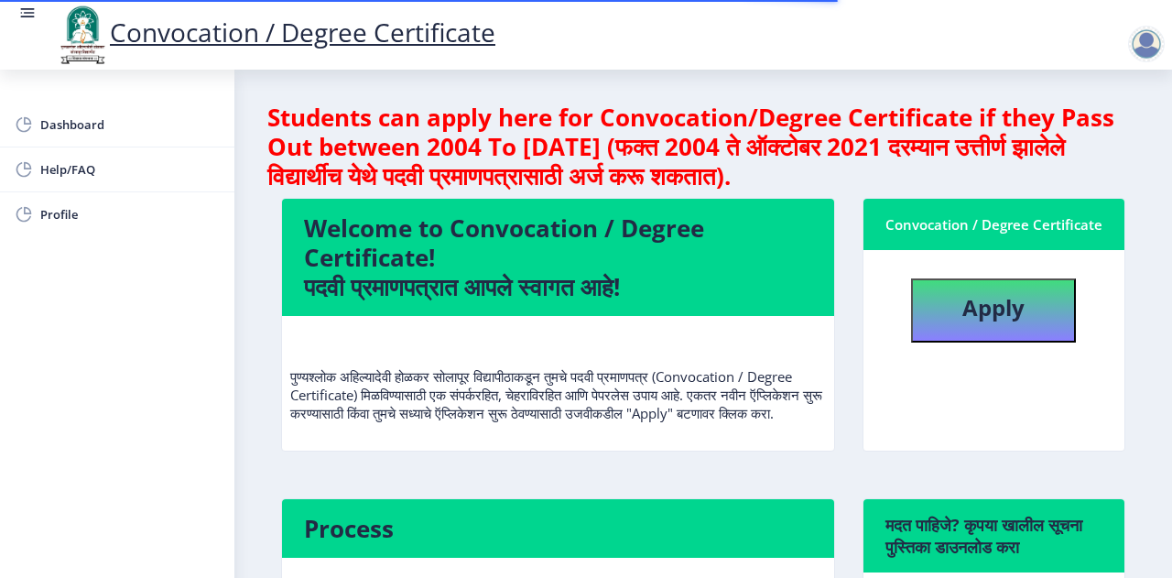
select select
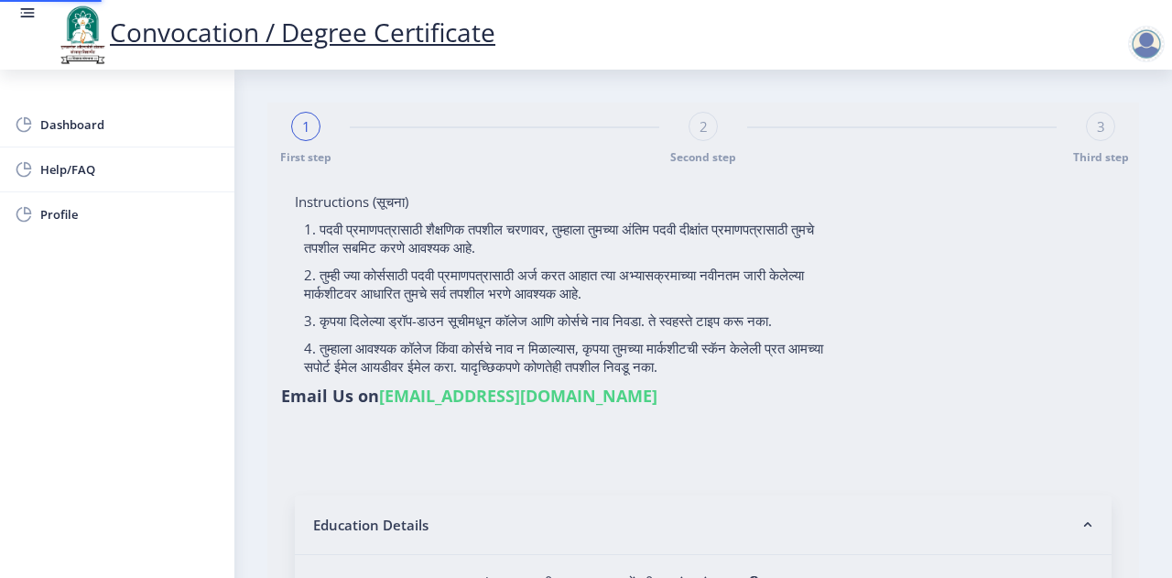
type input "[PERSON_NAME]"
type input "1000002614"
select select "Regular"
select select "2013"
select select "May"
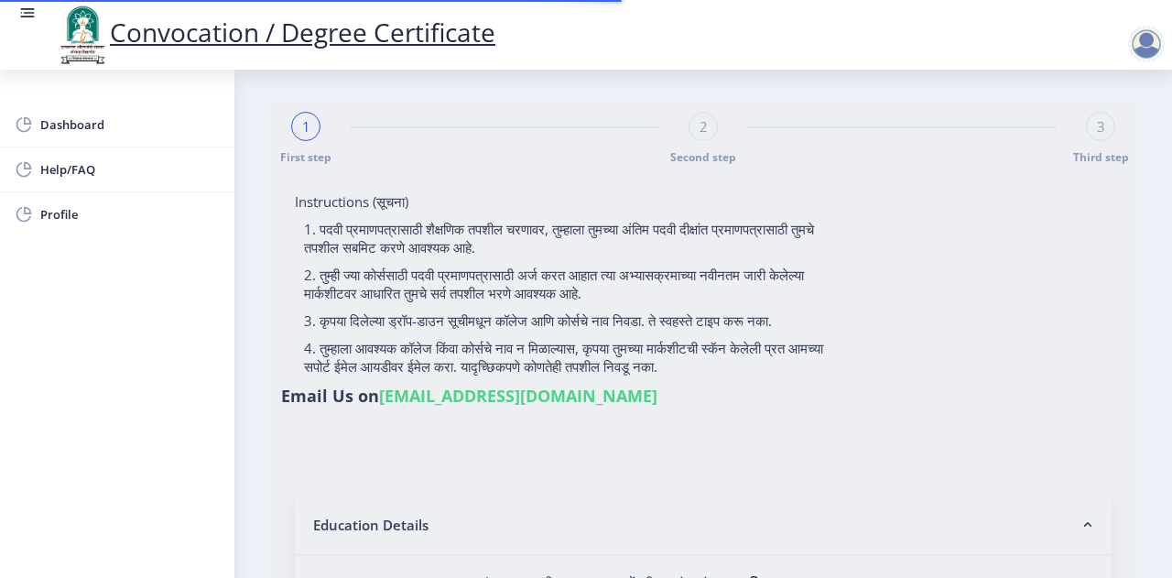
select select "HIGHER SECOND CLASS"
type input "3103"
type input "[PERSON_NAME] [PERSON_NAME]"
select select "Commerce Faculty"
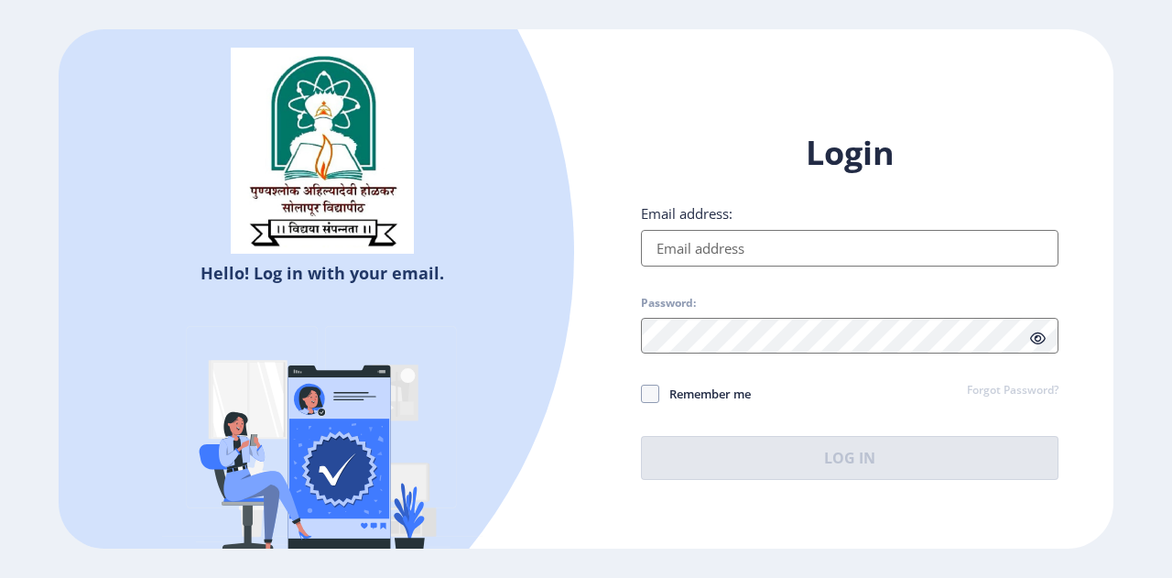
select select
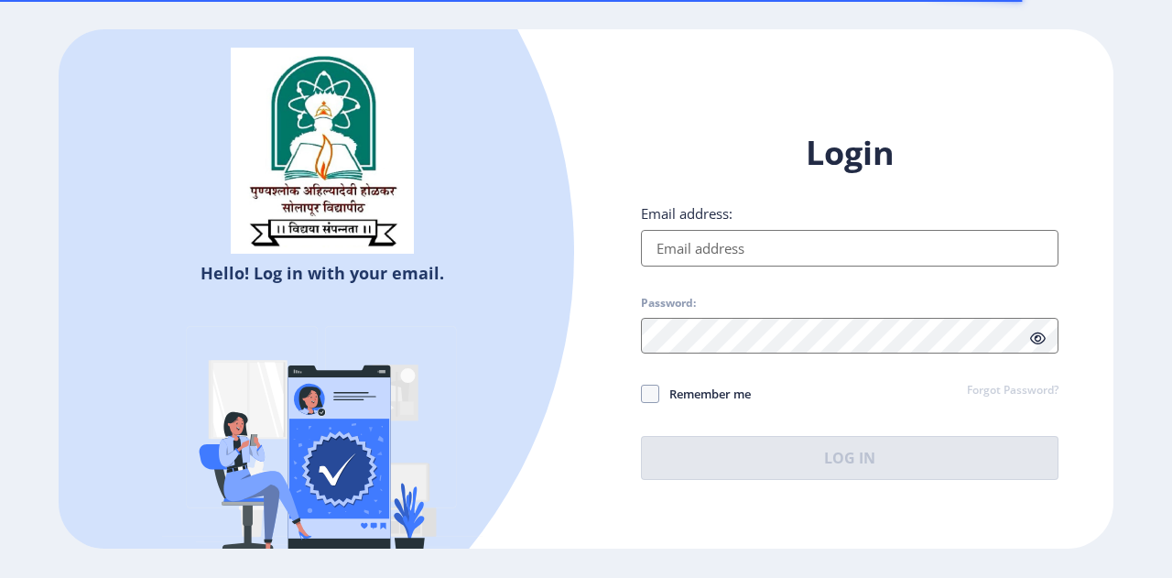
click at [719, 252] on input "Email address:" at bounding box center [850, 248] width 418 height 37
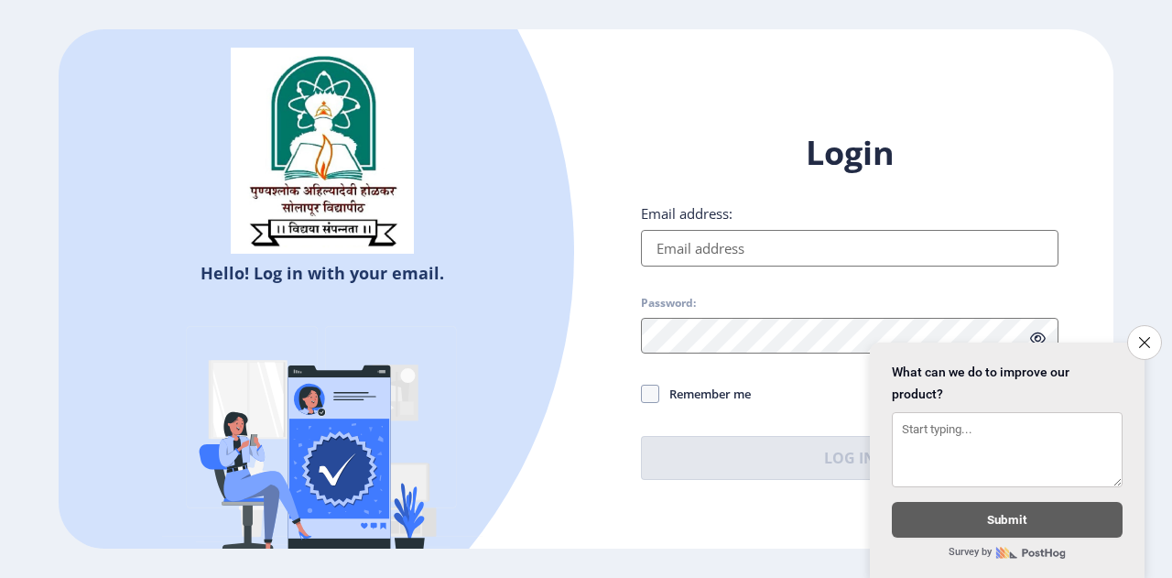
click at [723, 246] on input "Email address:" at bounding box center [850, 248] width 418 height 37
type input "[PERSON_NAME][EMAIL_ADDRESS][DOMAIN_NAME]"
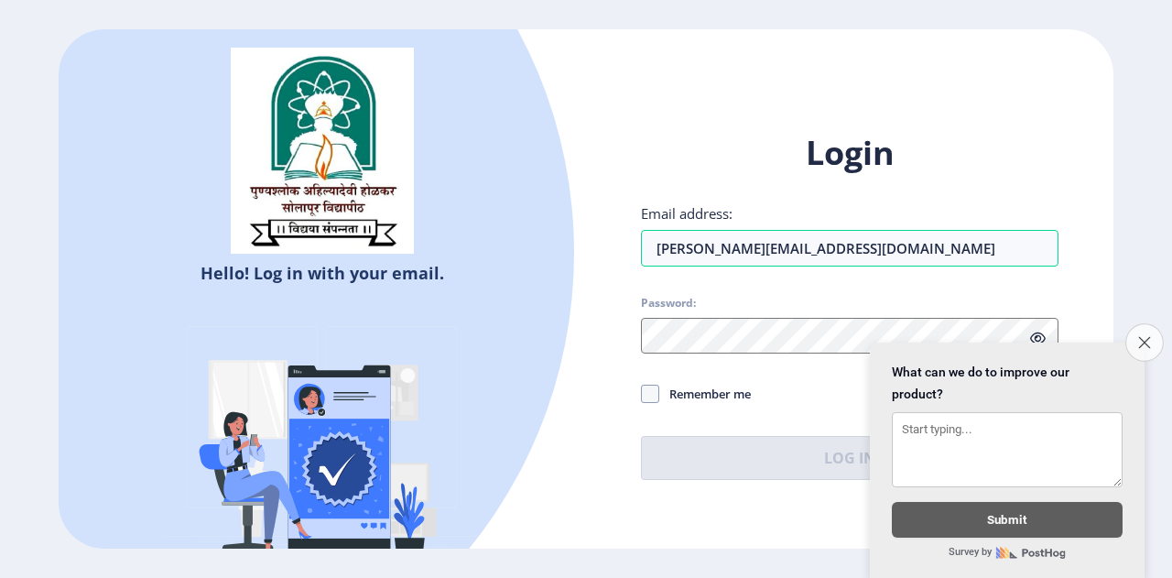
click at [1141, 336] on icon "Close survey" at bounding box center [1144, 342] width 12 height 12
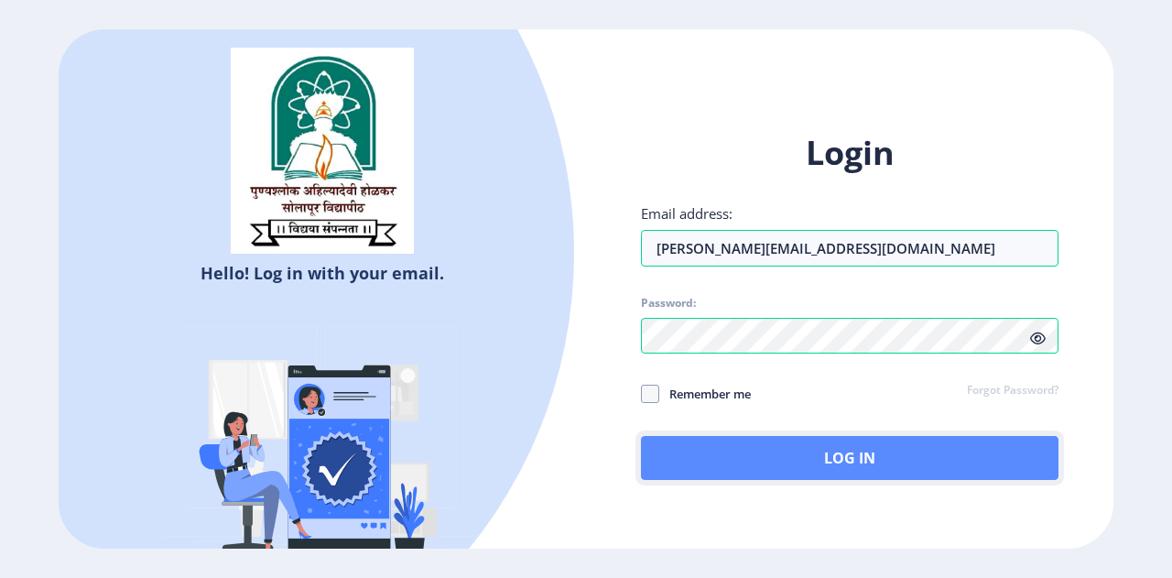
click at [780, 450] on button "Log In" at bounding box center [850, 458] width 418 height 44
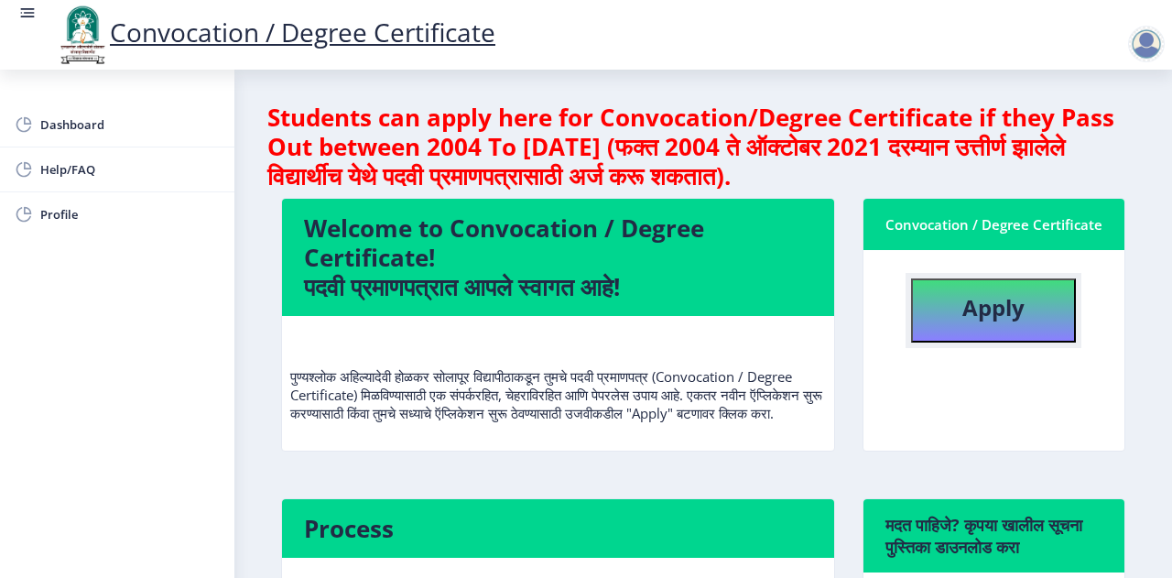
click at [996, 310] on b "Apply" at bounding box center [993, 307] width 62 height 30
select select
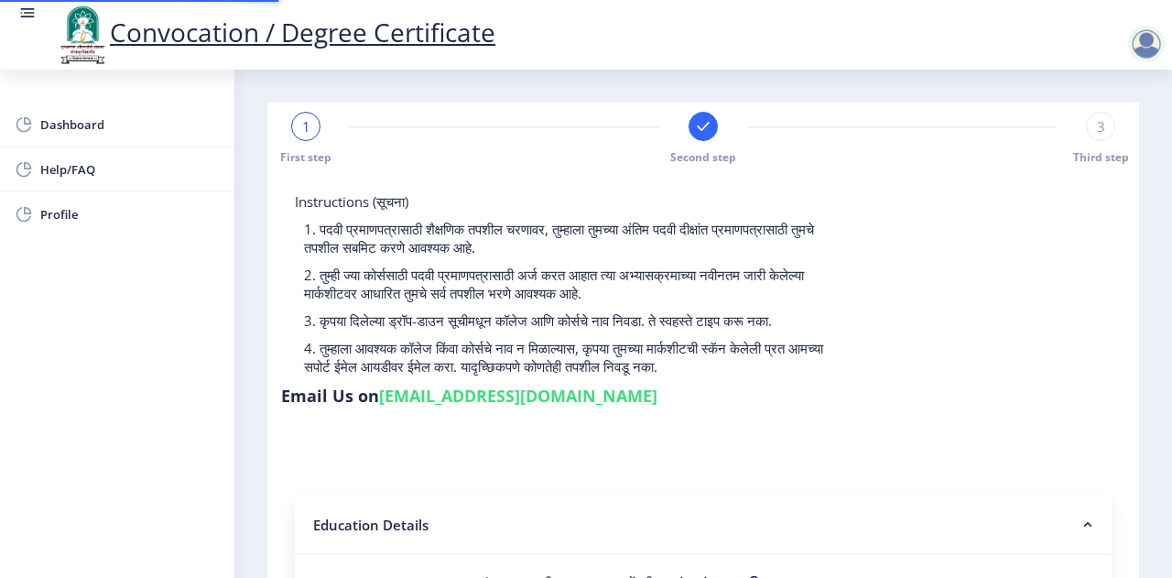
type input "1000002614"
select select "Regular"
select select "2013"
select select "May"
select select "HIGHER SECOND CLASS"
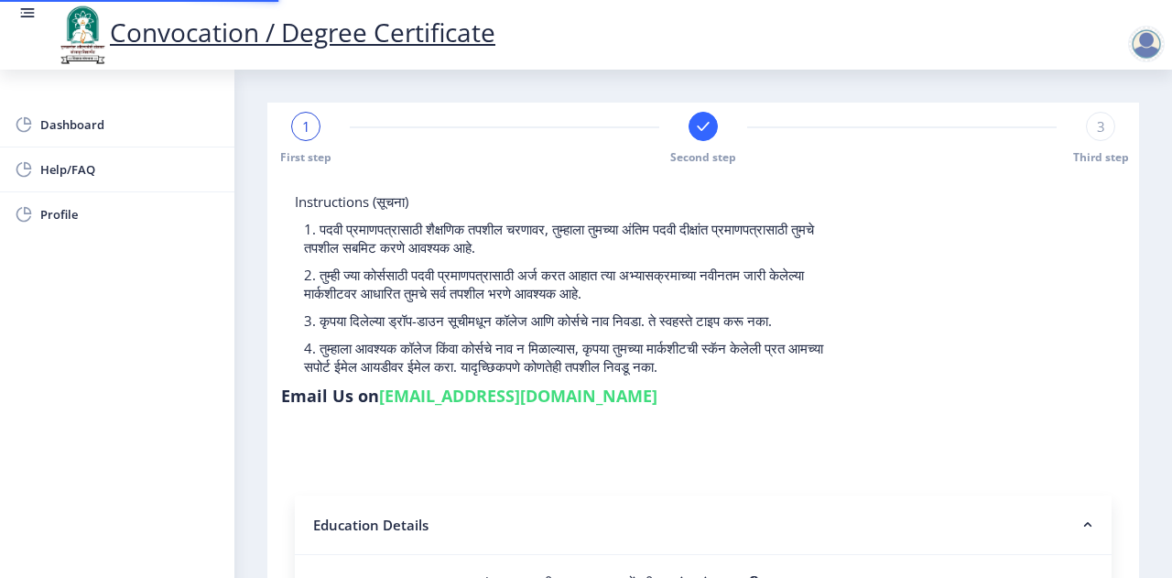
type input "3103"
type input "[PERSON_NAME] [PERSON_NAME]"
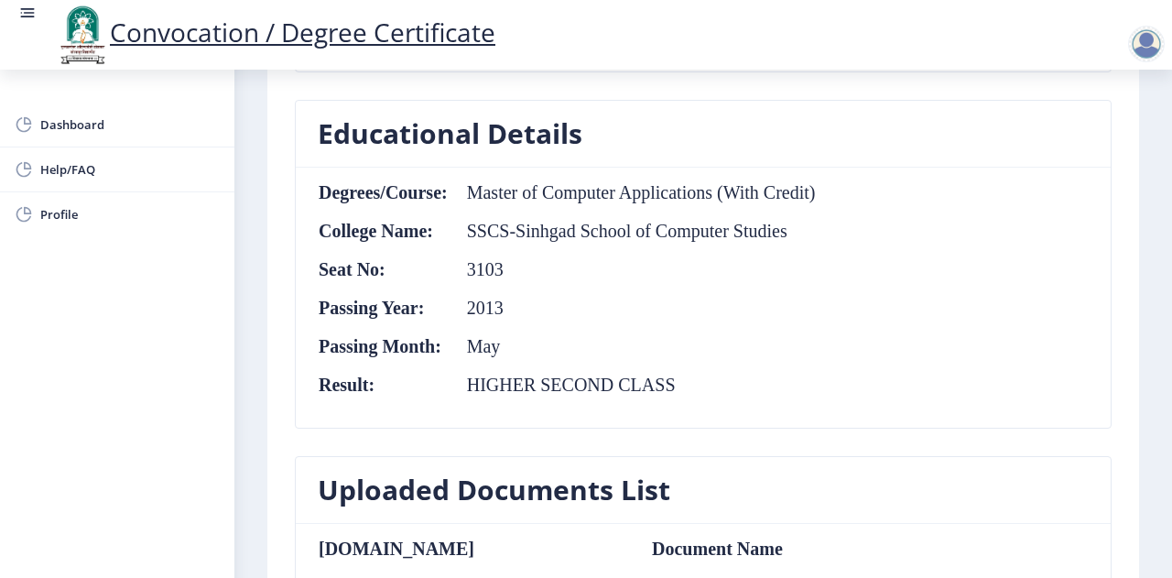
scroll to position [824, 0]
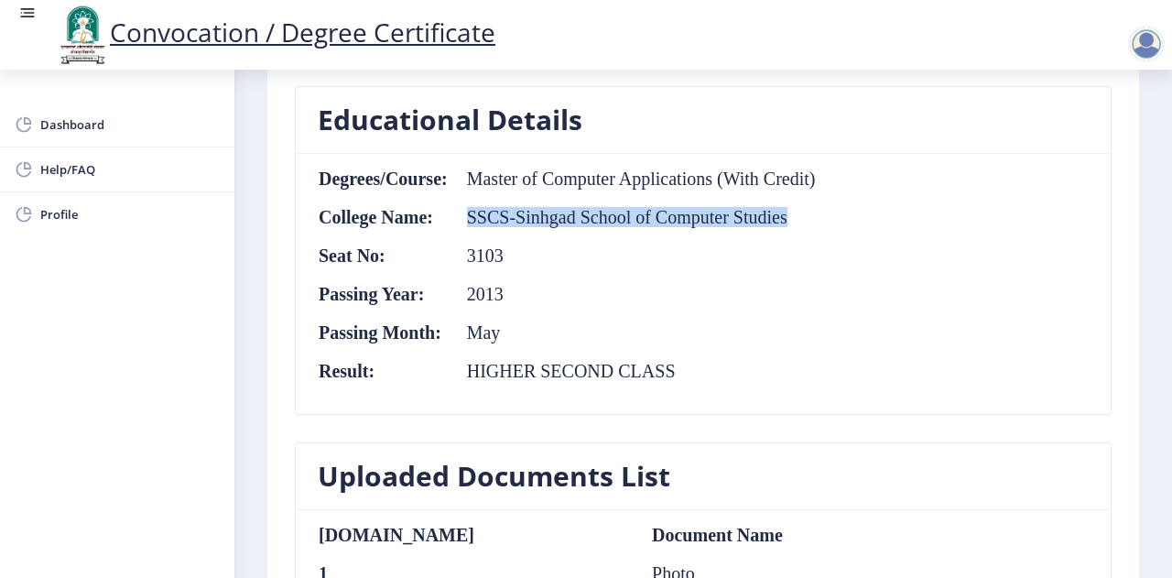
drag, startPoint x: 797, startPoint y: 213, endPoint x: 457, endPoint y: 207, distance: 339.8
click at [457, 207] on td "SSCS-Sinhgad School of Computer Studies" at bounding box center [633, 217] width 368 height 20
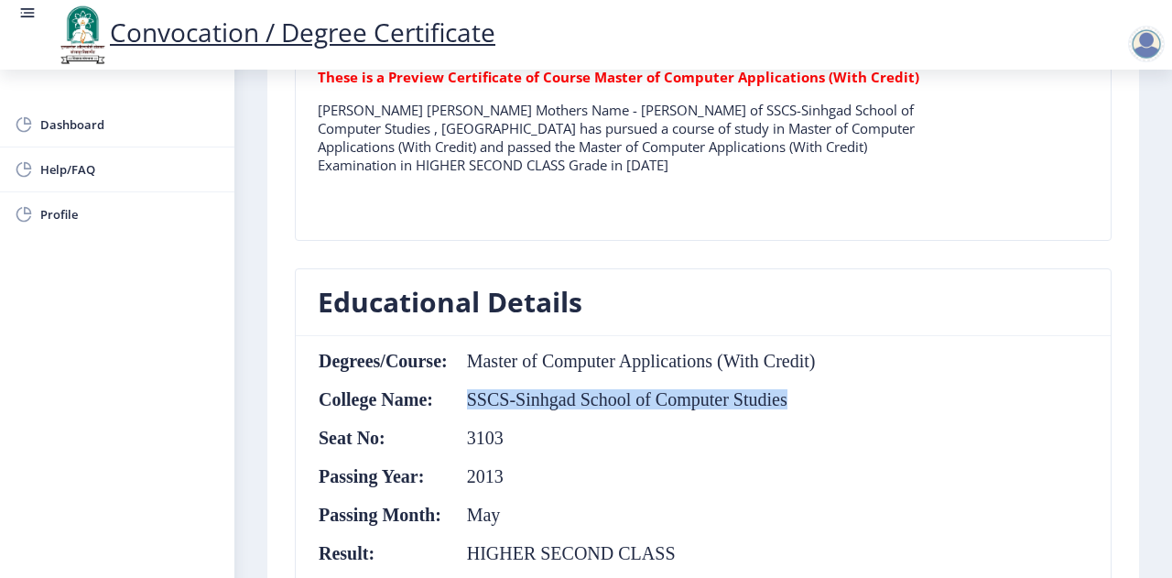
scroll to position [641, 0]
click at [65, 169] on span "Help/FAQ" at bounding box center [129, 169] width 179 height 22
